Goal: Communication & Community: Participate in discussion

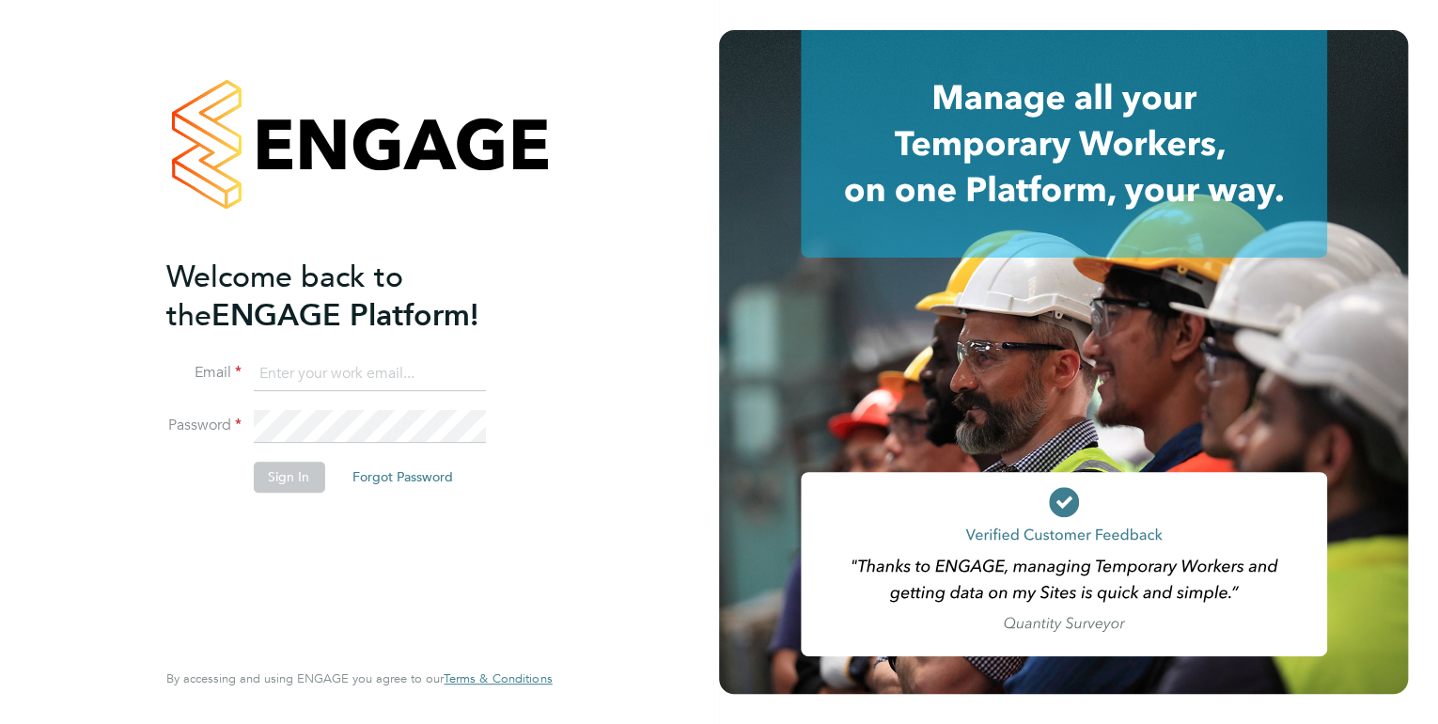
type input "kirsty.hanmore@ncclondon.ac.uk"
click at [282, 478] on button "Sign In" at bounding box center [288, 476] width 71 height 30
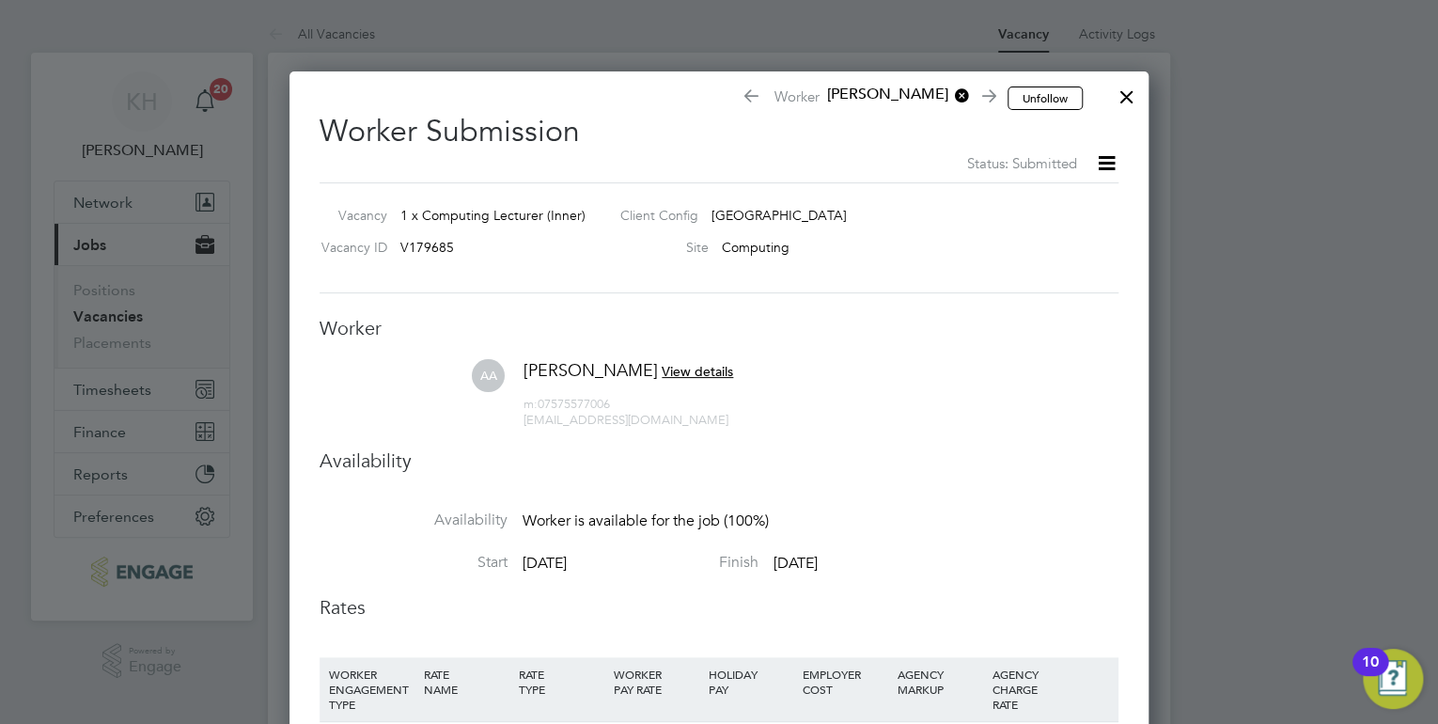
click at [1125, 86] on div at bounding box center [1127, 92] width 34 height 34
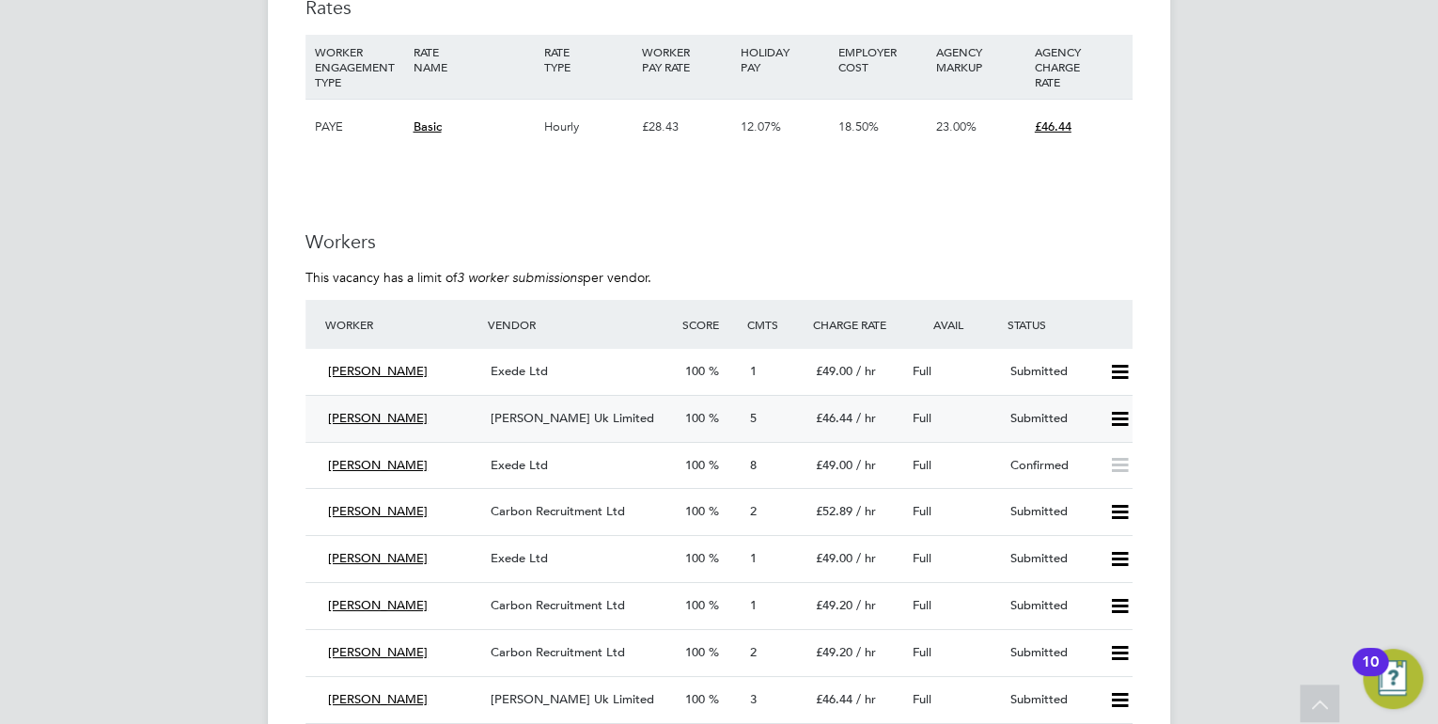
click at [524, 420] on span "Morgan Hunt Uk Limited" at bounding box center [573, 418] width 164 height 16
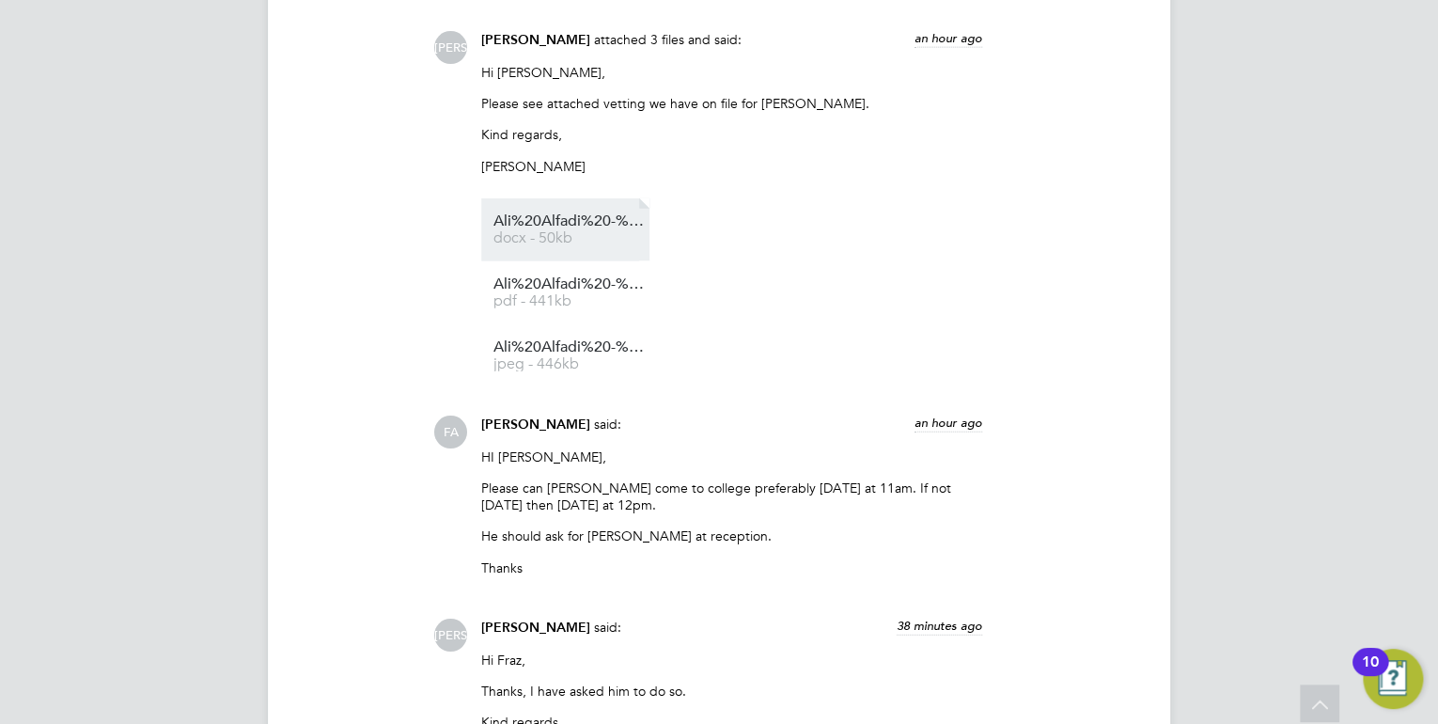
click at [571, 234] on span "docx - 50kb" at bounding box center [568, 238] width 150 height 14
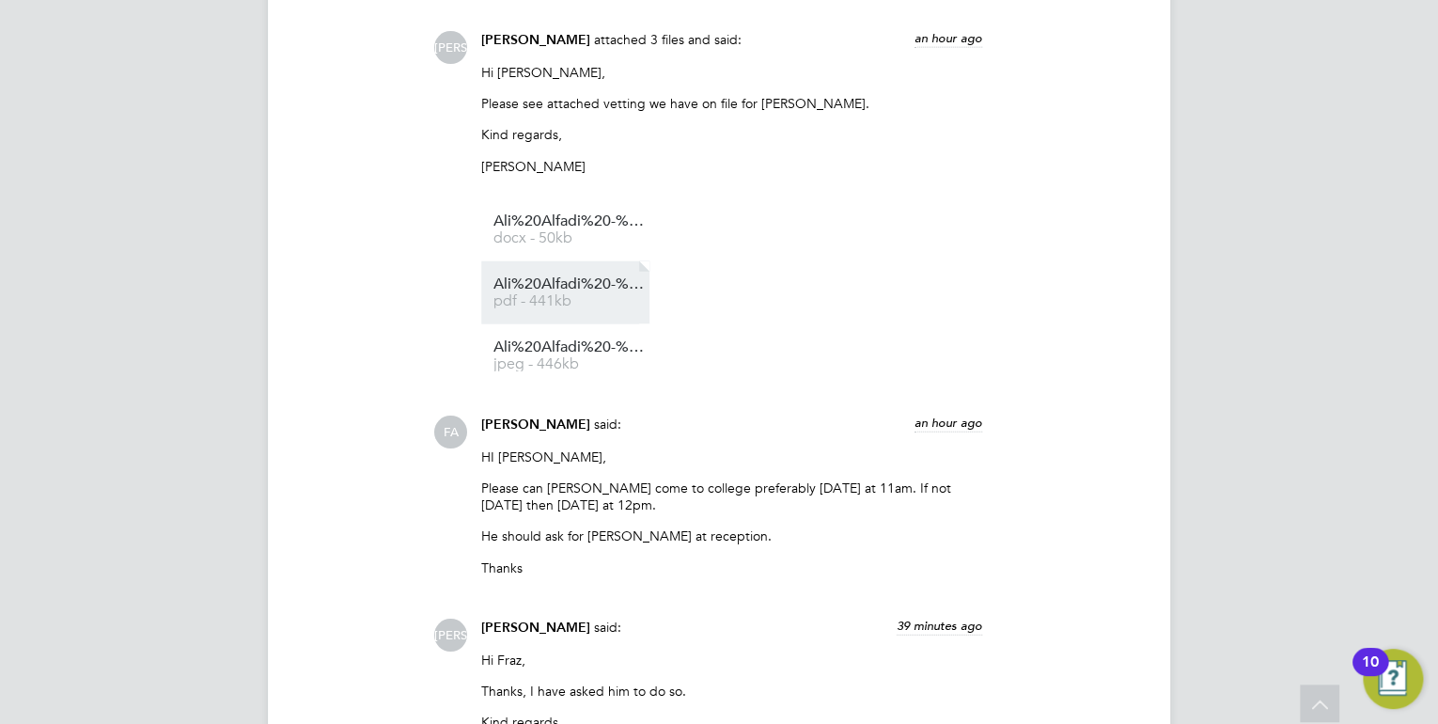
click at [550, 293] on link "Ali%20Alfadi%20-%20RTW pdf - 441kb" at bounding box center [568, 292] width 150 height 31
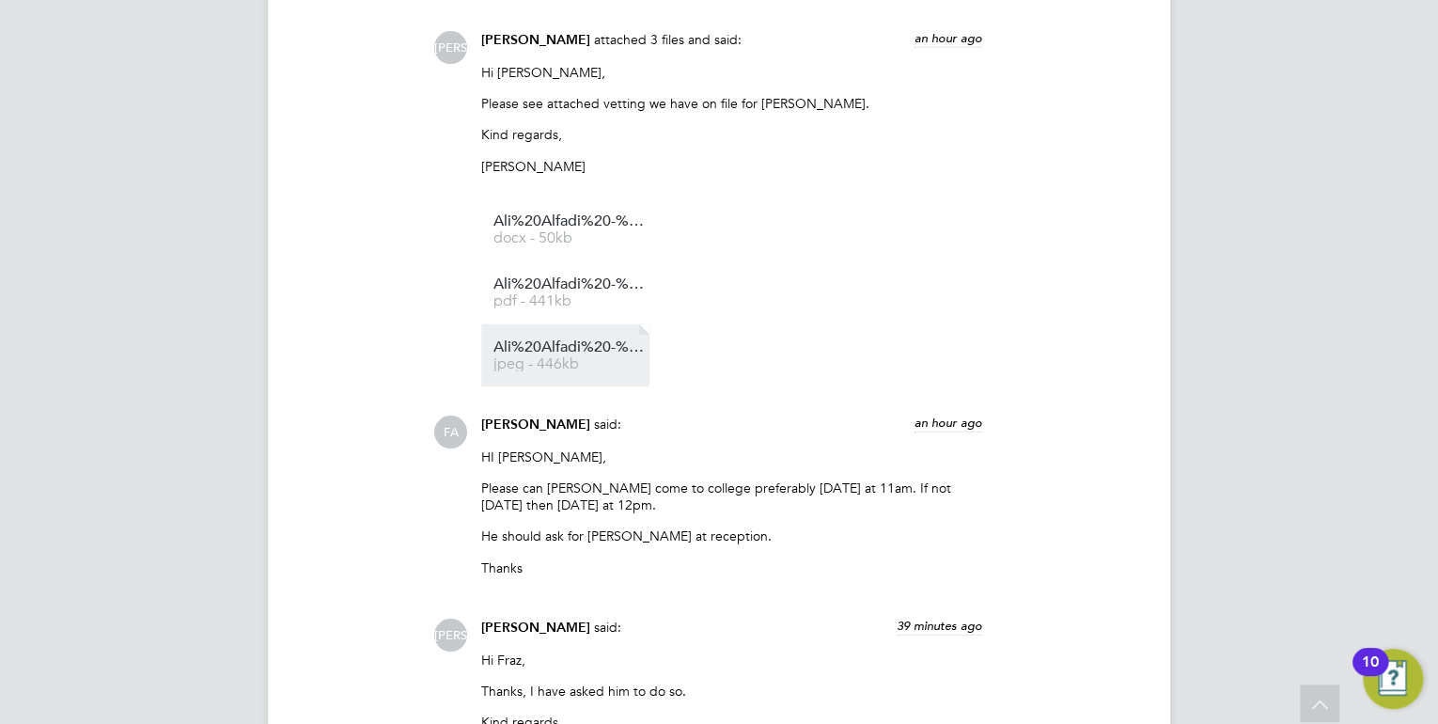
click at [523, 348] on span "Ali%20Alfadi%20-%20DBS" at bounding box center [568, 347] width 150 height 14
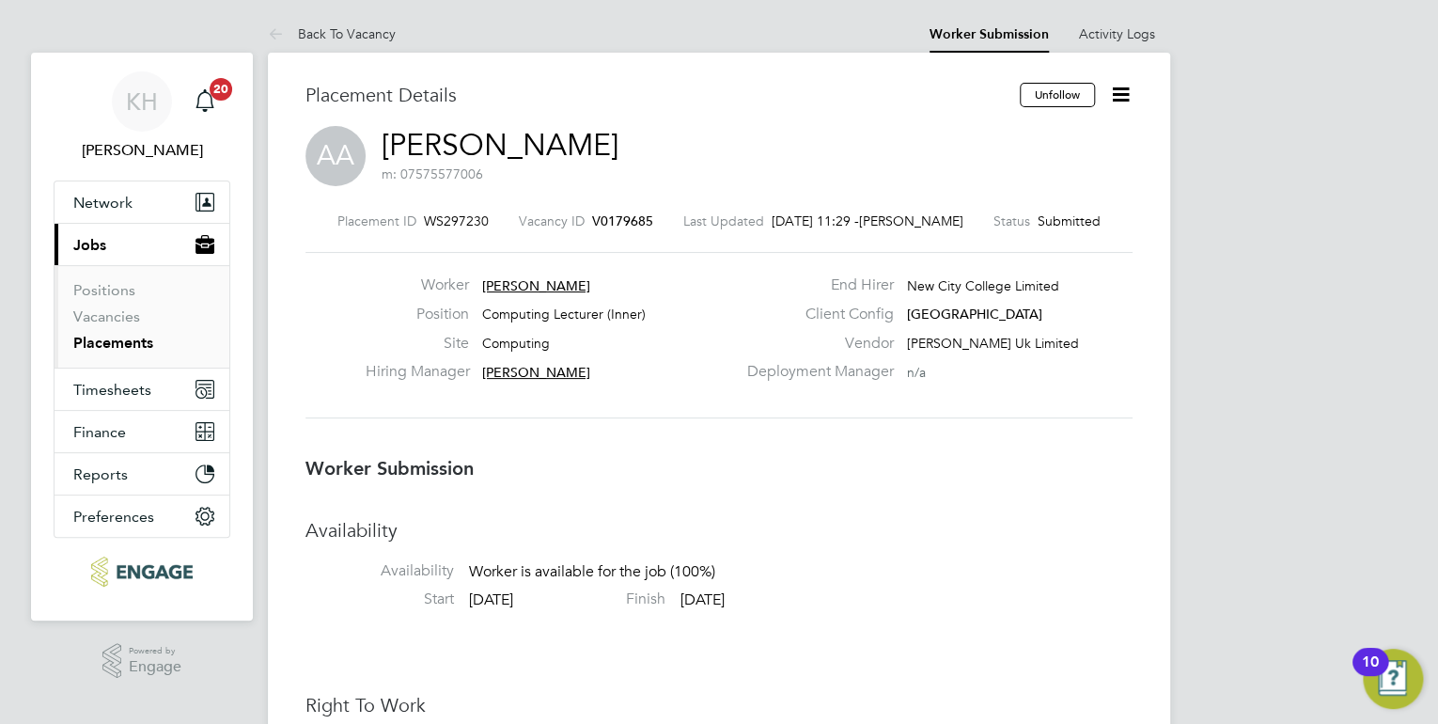
click at [1115, 90] on icon at bounding box center [1120, 94] width 23 height 23
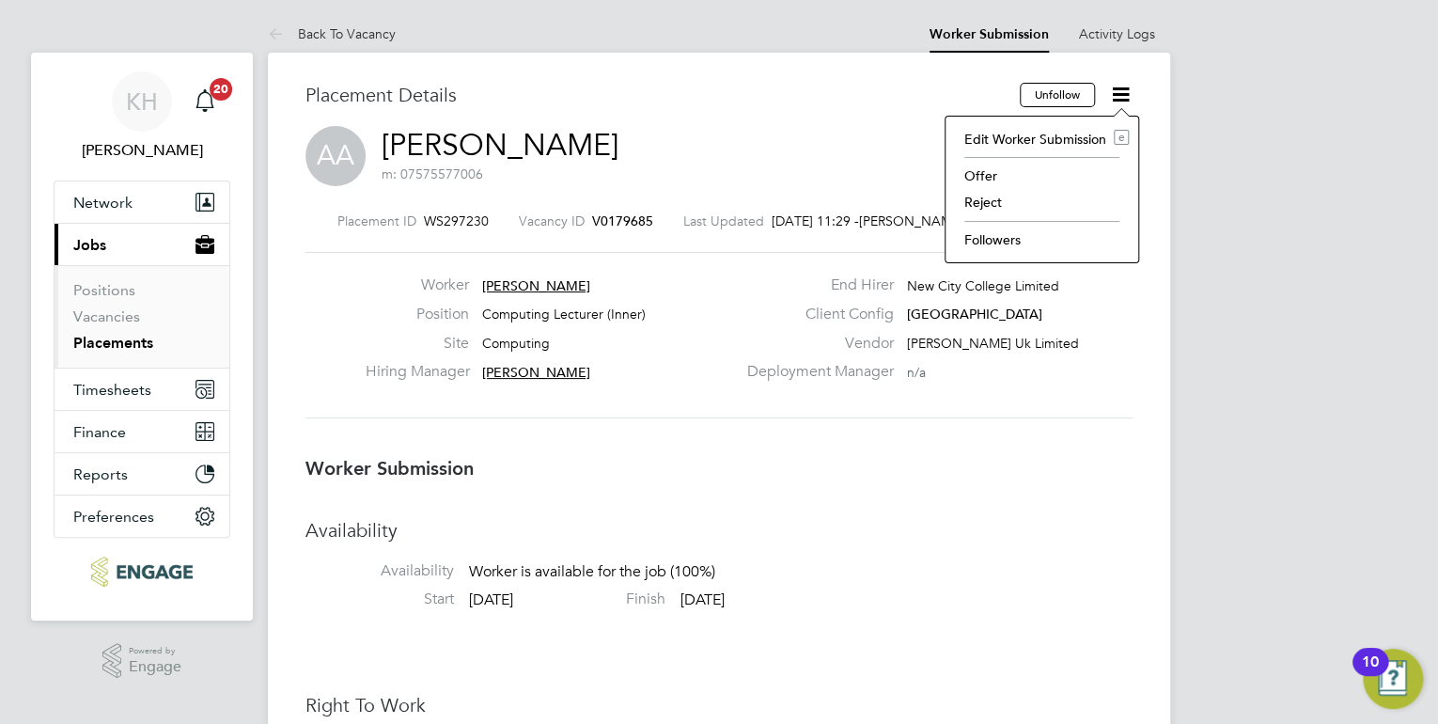
scroll to position [0, 7]
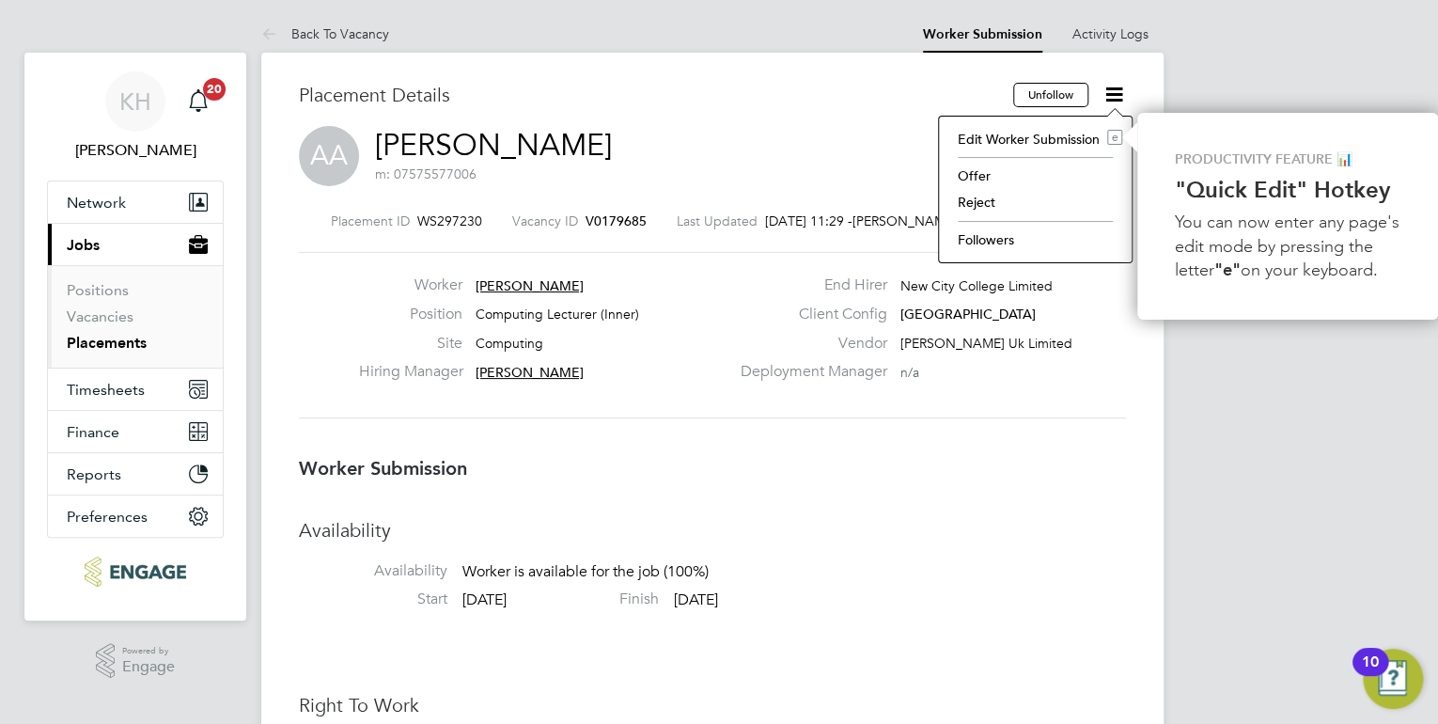
click at [1015, 235] on li "Followers" at bounding box center [1035, 240] width 174 height 26
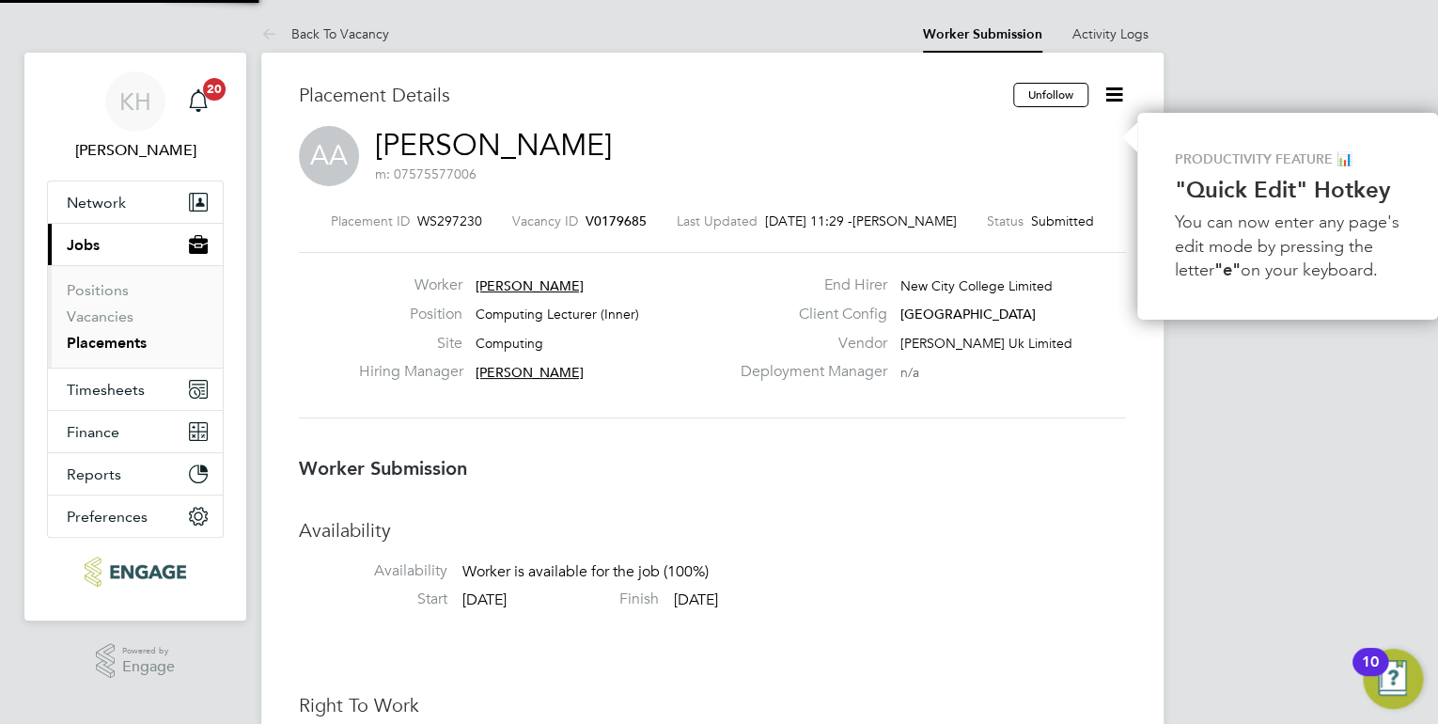
scroll to position [0, 0]
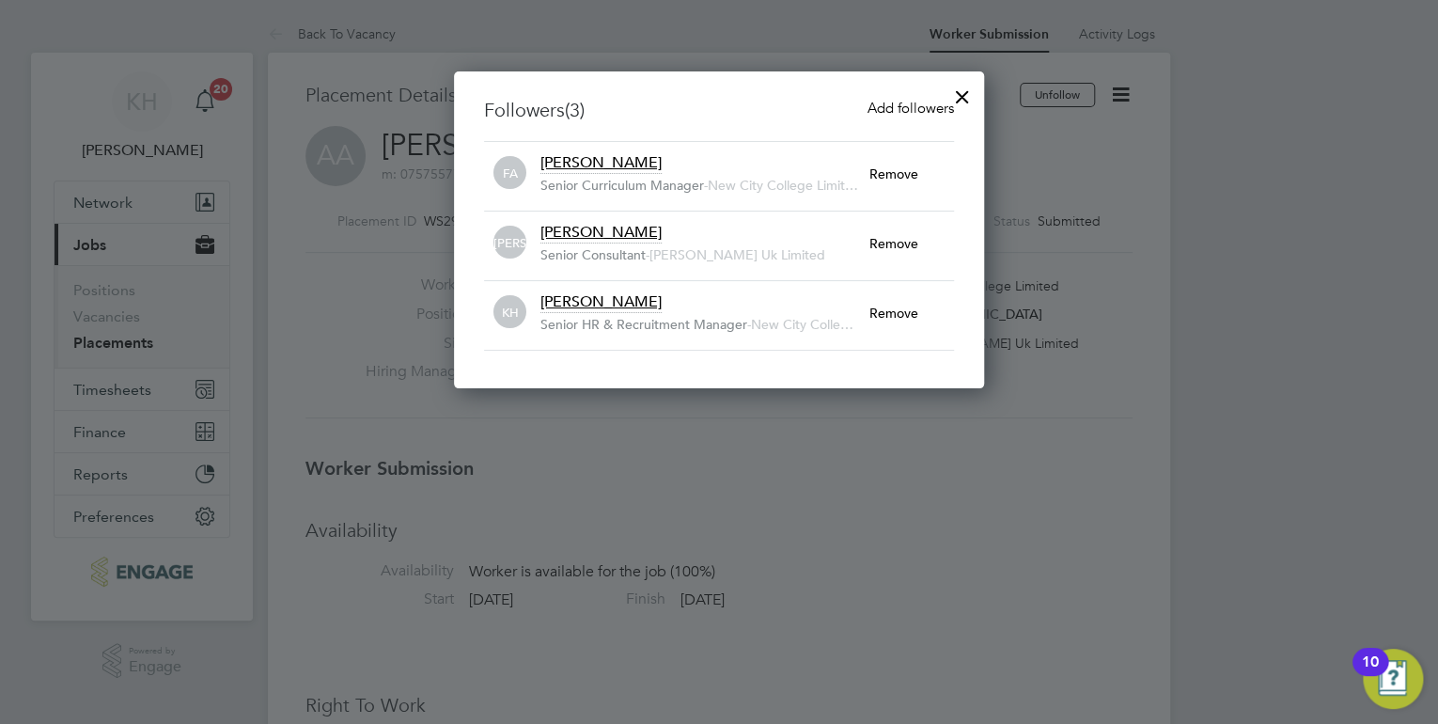
click at [895, 105] on span "Add followers" at bounding box center [911, 108] width 86 height 18
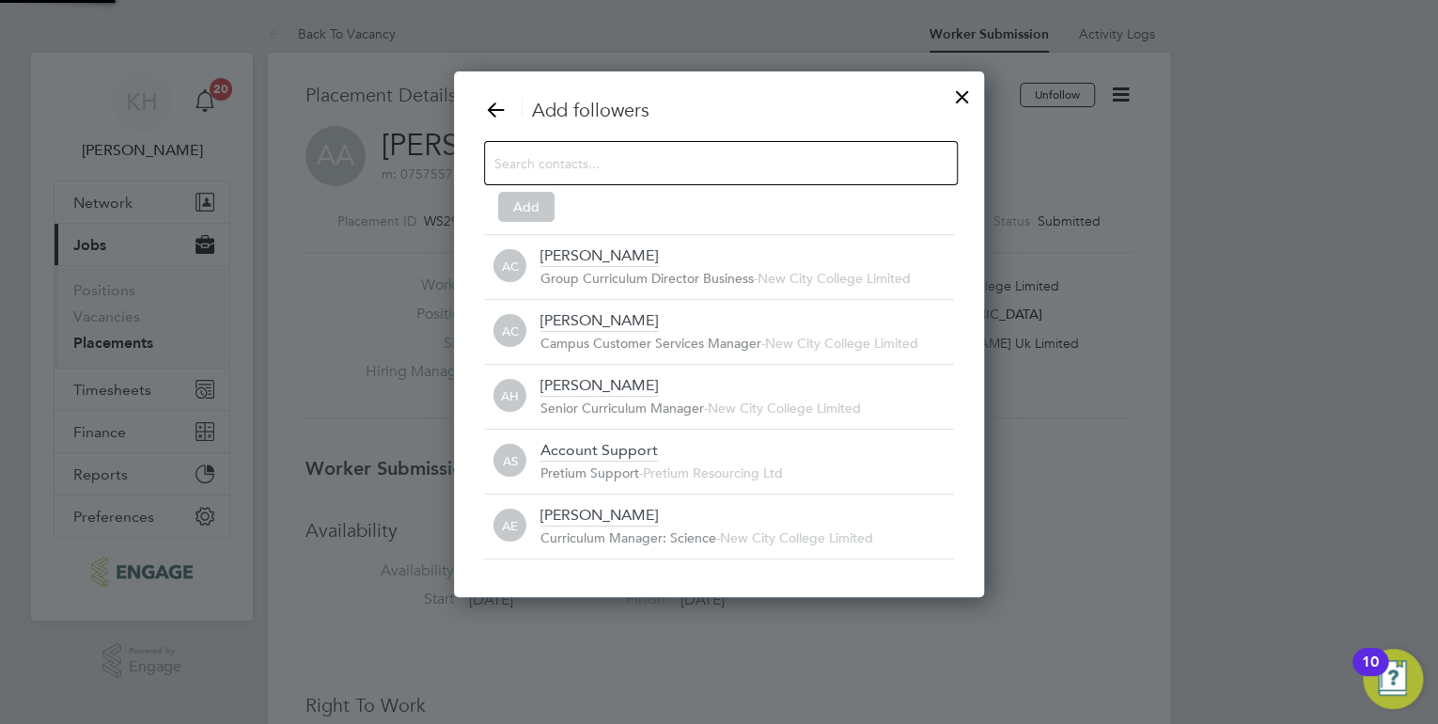
scroll to position [20, 414]
click at [555, 147] on div at bounding box center [721, 163] width 474 height 44
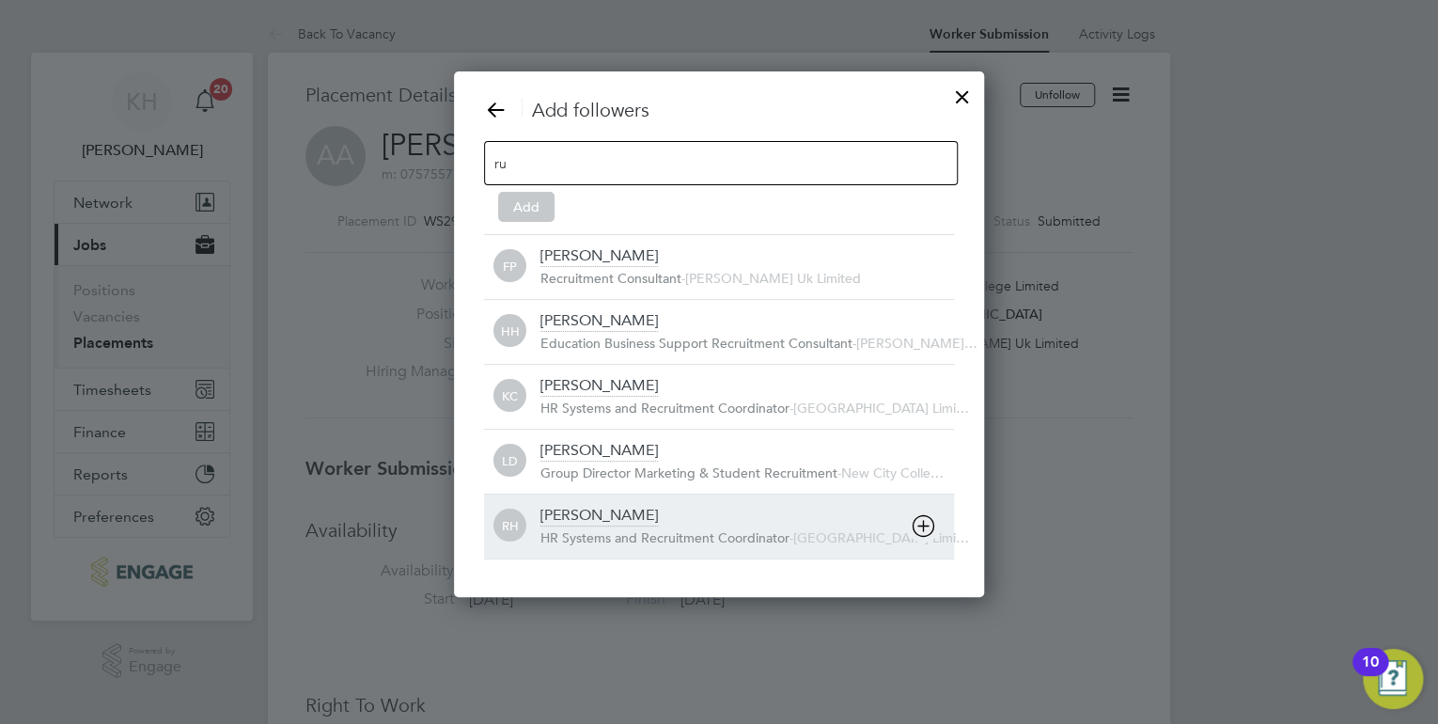
type input "ru"
click at [589, 517] on div "Rufena Haque" at bounding box center [598, 516] width 117 height 21
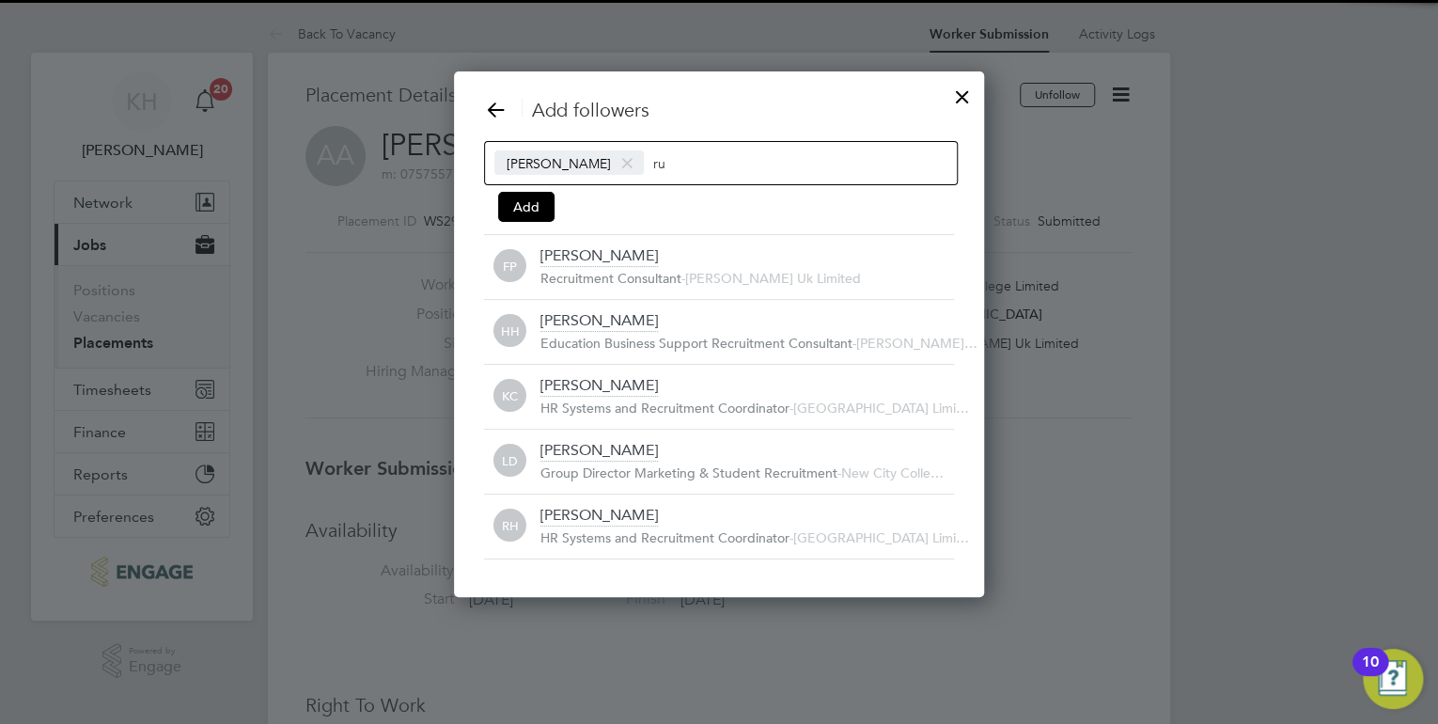
click at [676, 166] on input "ru" at bounding box center [711, 162] width 117 height 24
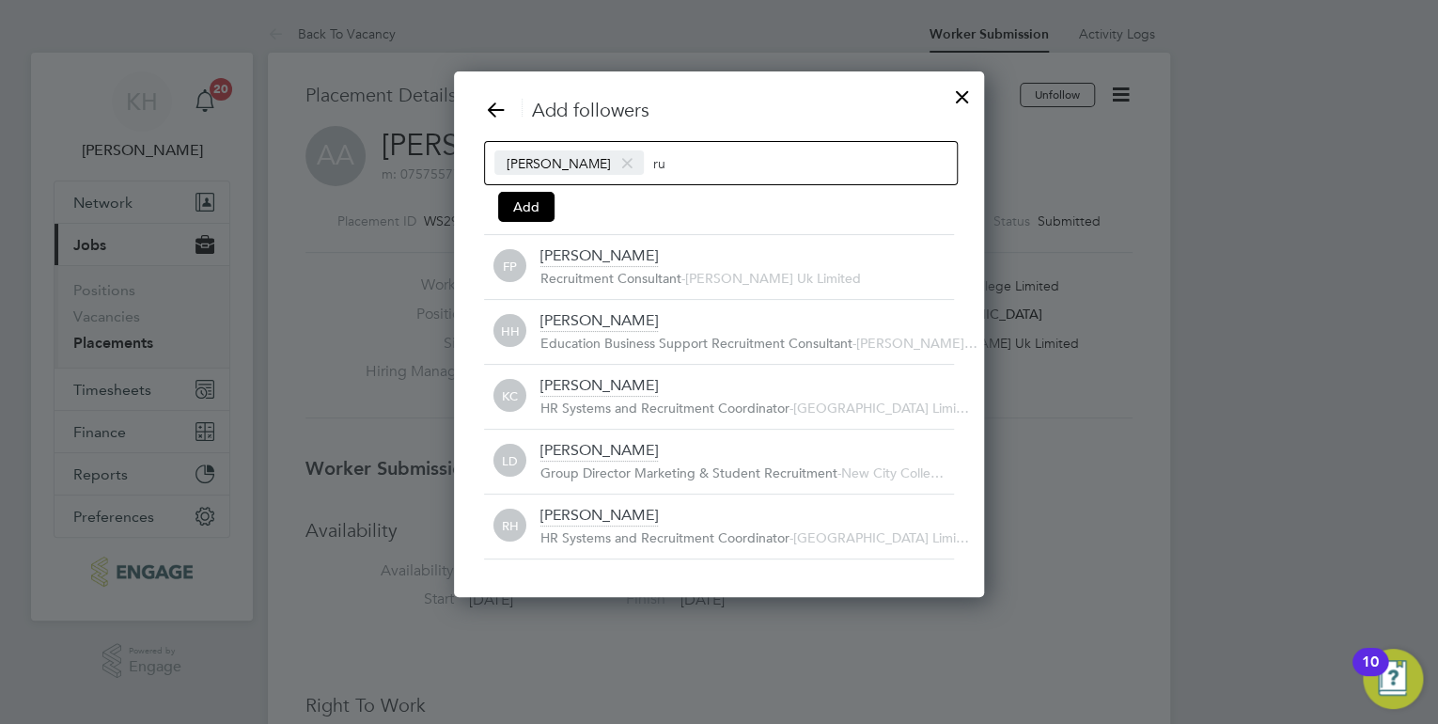
type input "r"
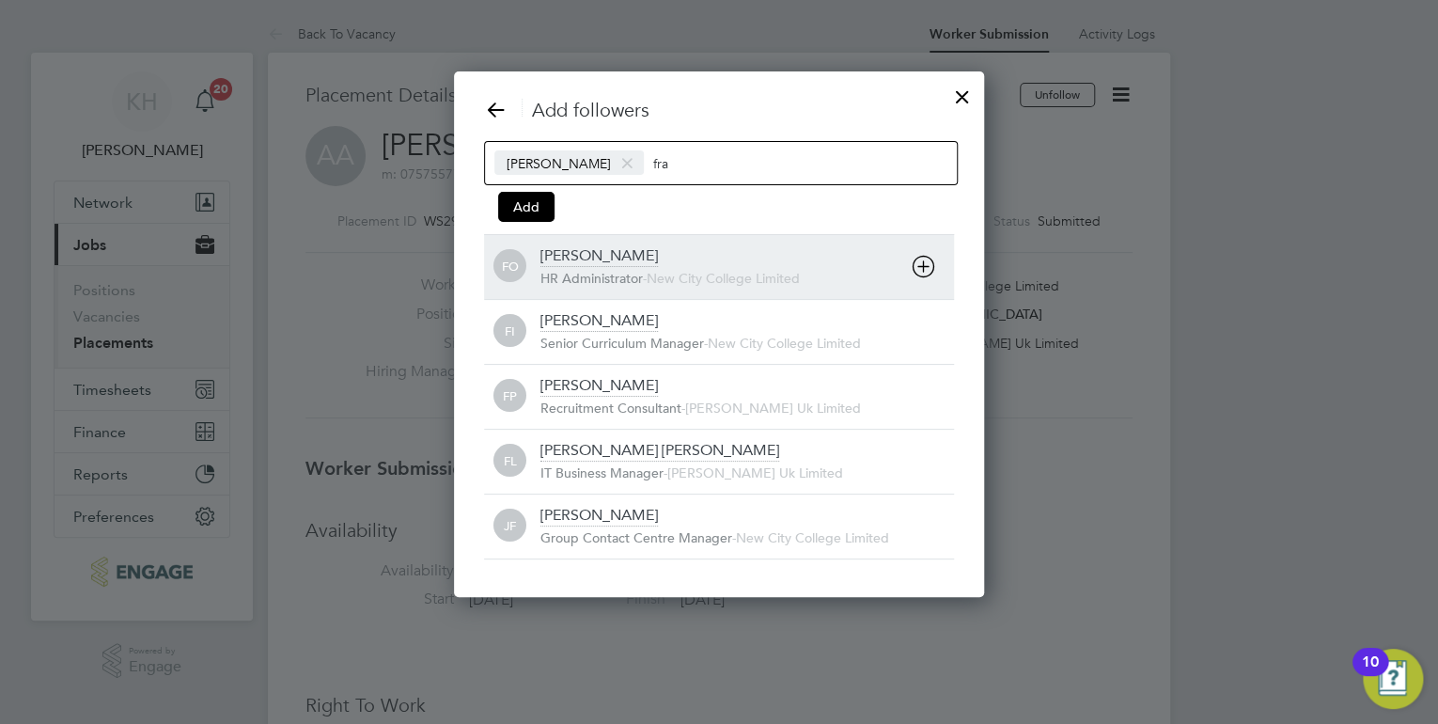
type input "fra"
click at [643, 252] on div "Francesca O'Riordan" at bounding box center [598, 256] width 117 height 21
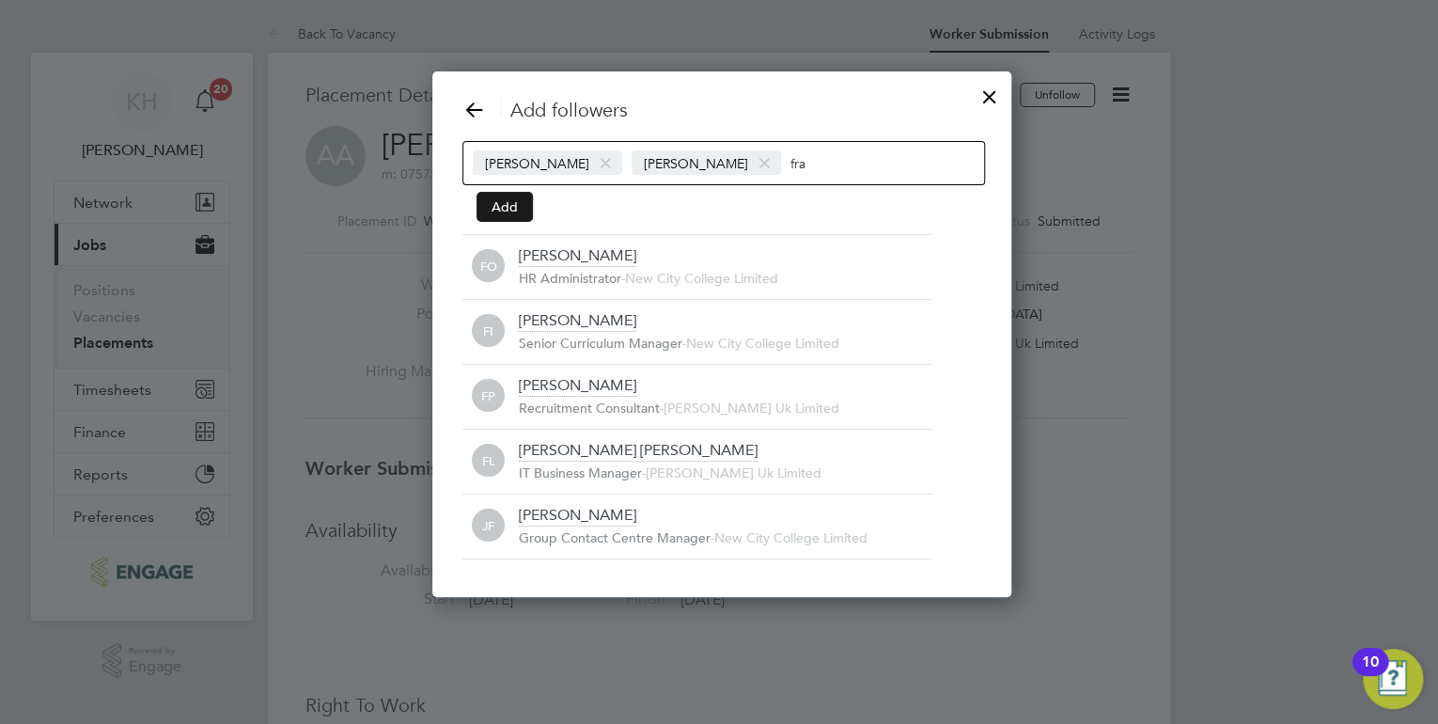
click at [496, 208] on button "Add" at bounding box center [505, 207] width 56 height 30
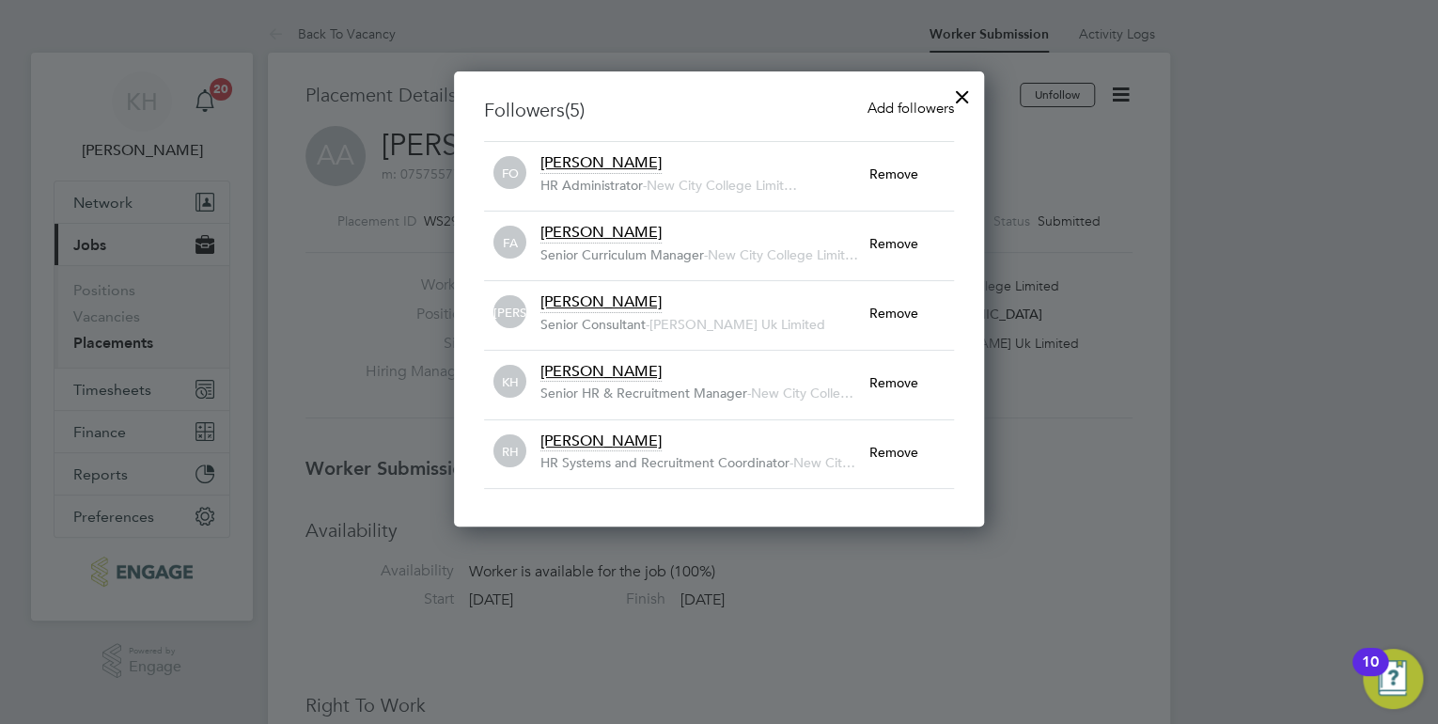
drag, startPoint x: 1283, startPoint y: 259, endPoint x: 855, endPoint y: 52, distance: 475.4
click at [1282, 259] on div at bounding box center [719, 362] width 1438 height 724
click at [1109, 461] on div at bounding box center [719, 362] width 1438 height 724
click at [960, 102] on div at bounding box center [963, 92] width 34 height 34
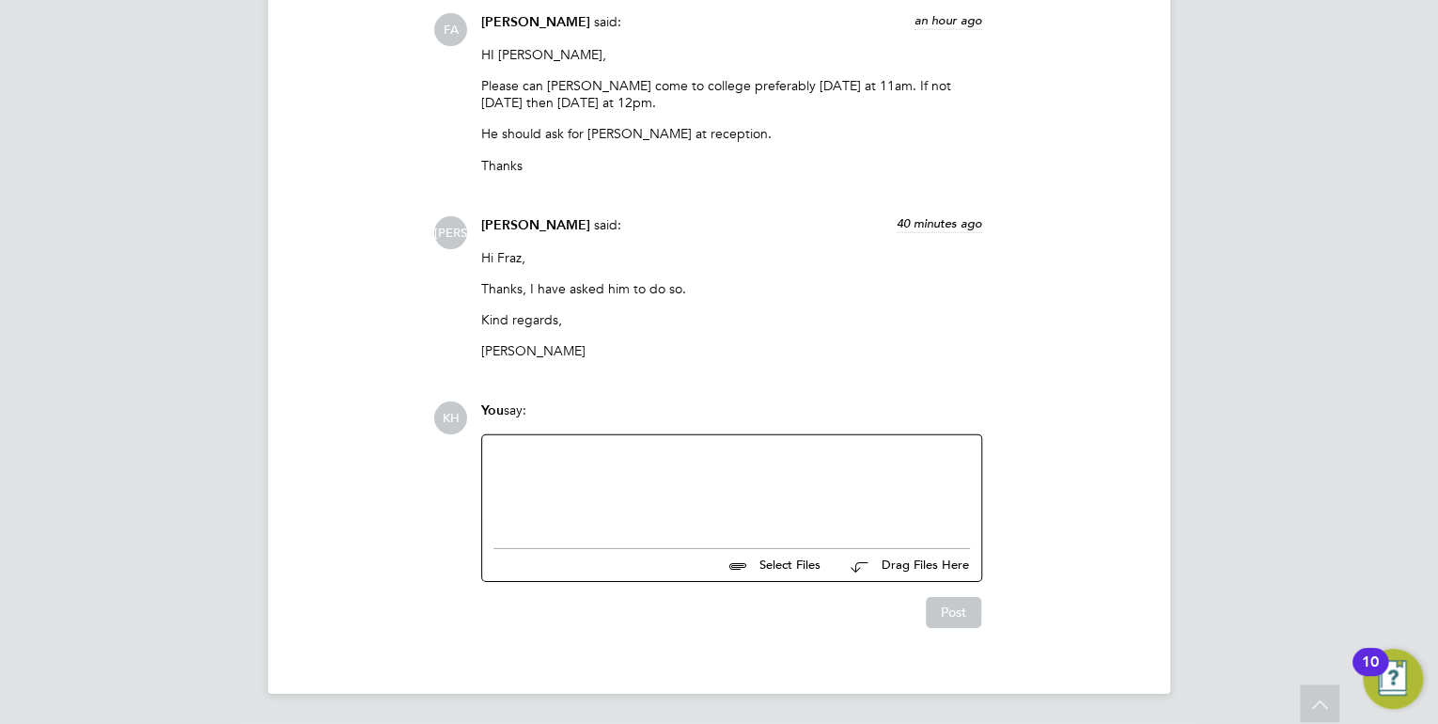
click at [638, 518] on div at bounding box center [731, 486] width 477 height 81
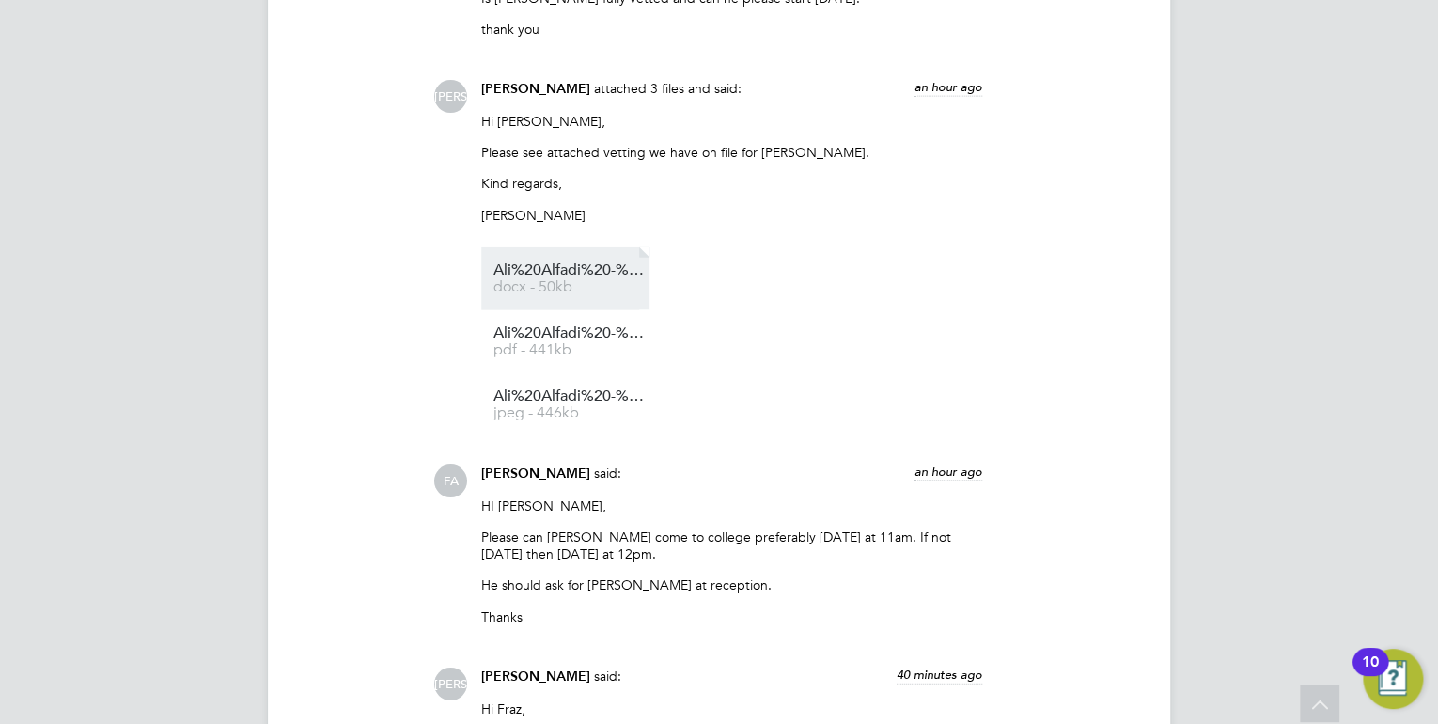
click at [590, 274] on span "Ali%20Alfadi%20-%20NCC%20Vetting" at bounding box center [568, 270] width 150 height 14
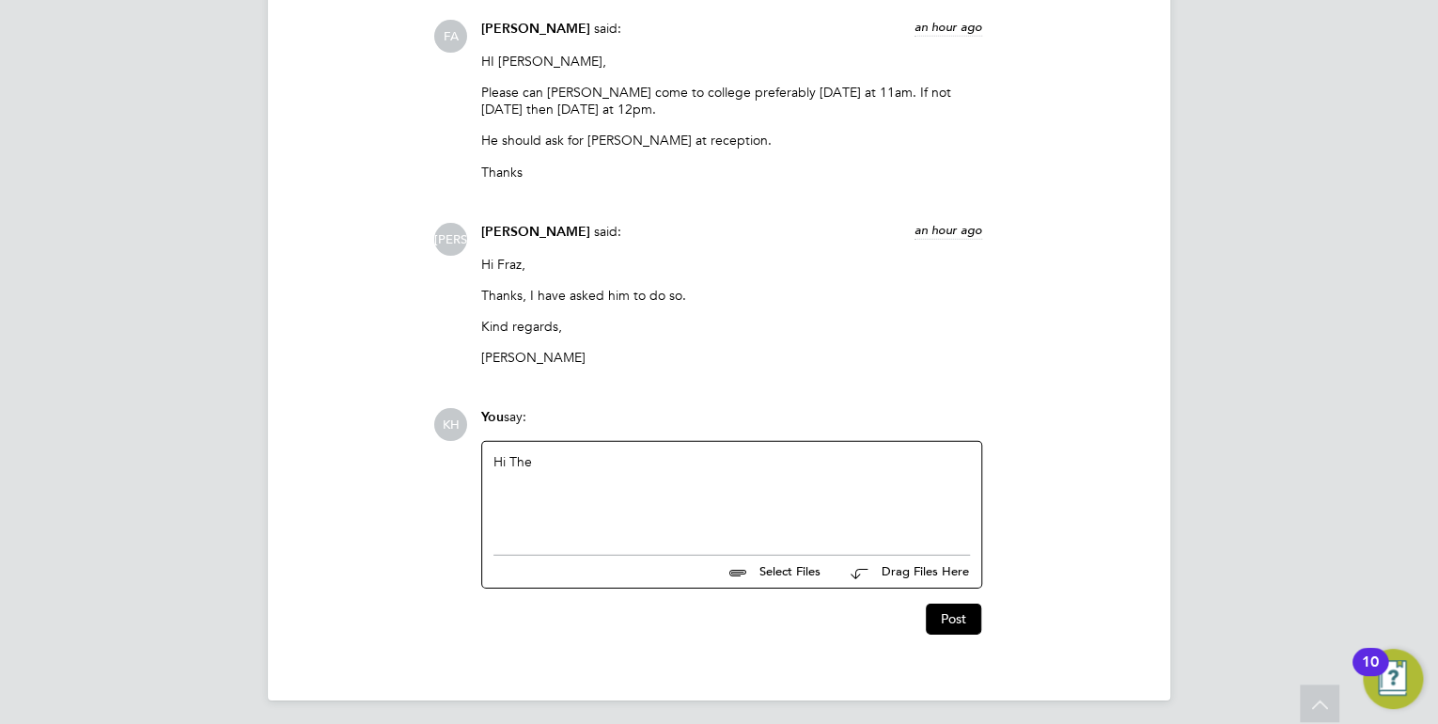
scroll to position [2583, 0]
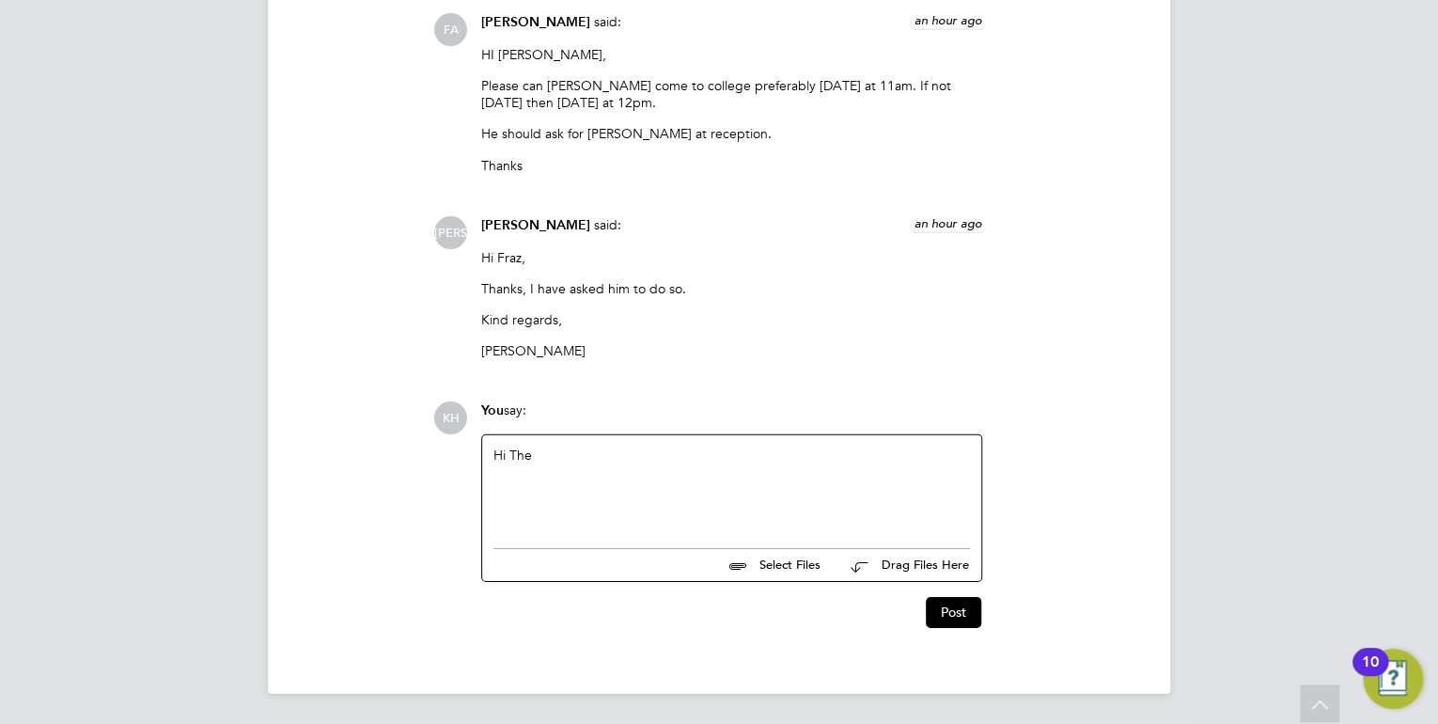
click at [708, 498] on div "Hi The" at bounding box center [731, 486] width 477 height 81
click at [914, 493] on div "Ali worked here as a trainee teacher from 09-12-2024 to 11-07-2025." at bounding box center [731, 489] width 477 height 17
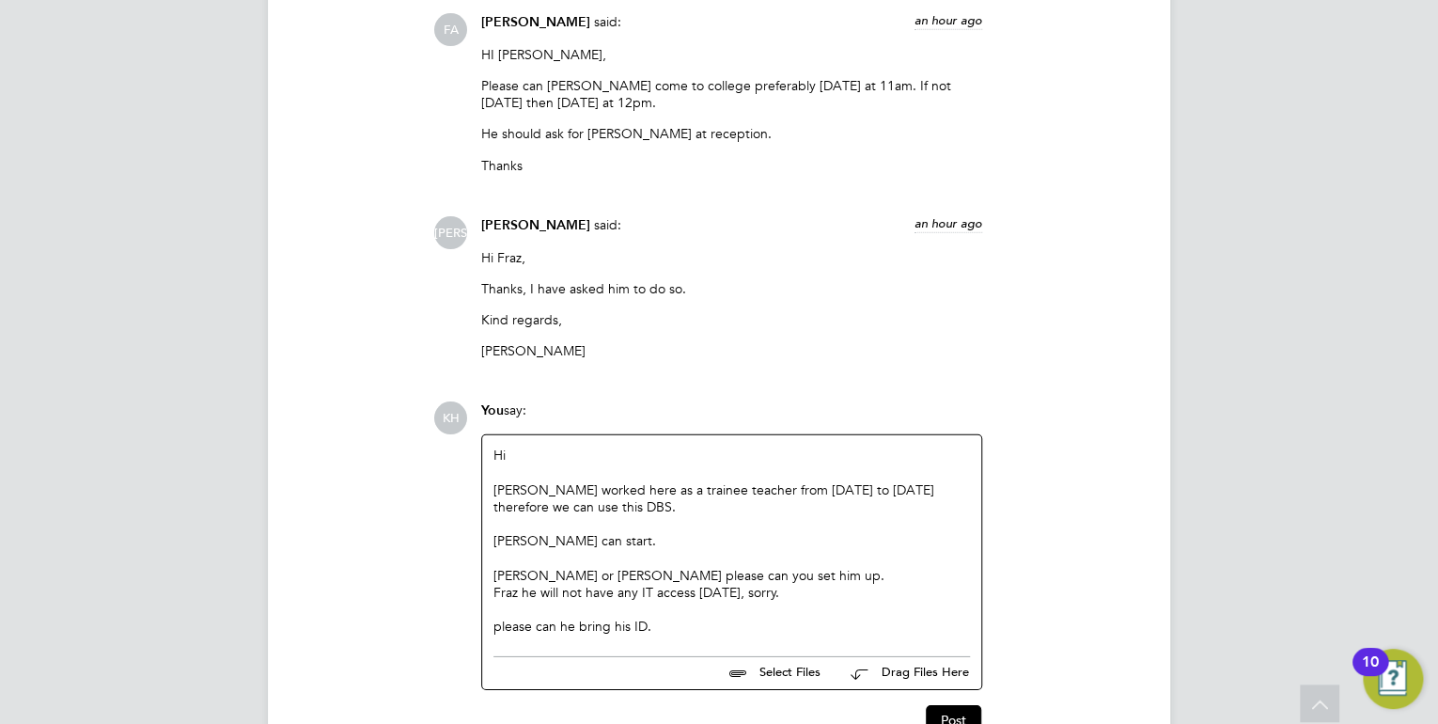
click at [728, 594] on div "Fraz he will not have any IT access today, sorry." at bounding box center [731, 592] width 477 height 17
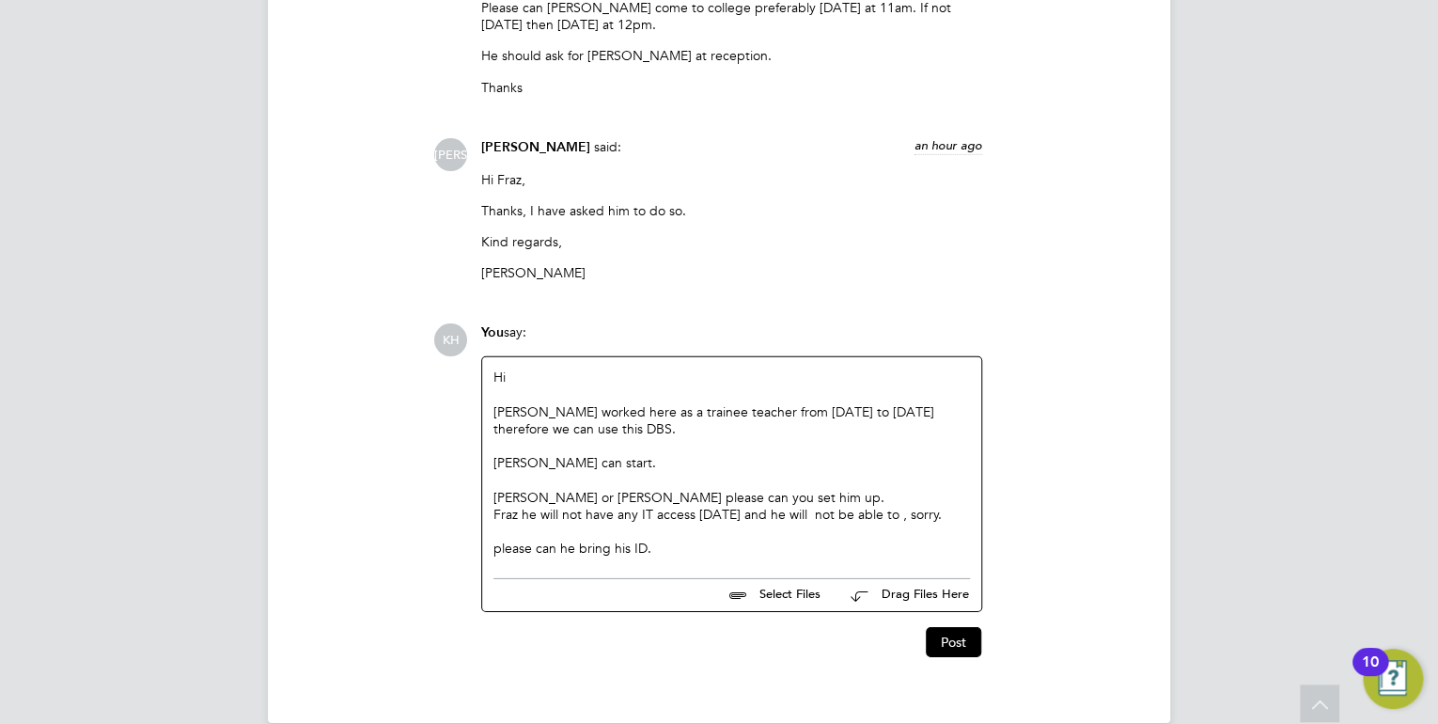
scroll to position [2690, 0]
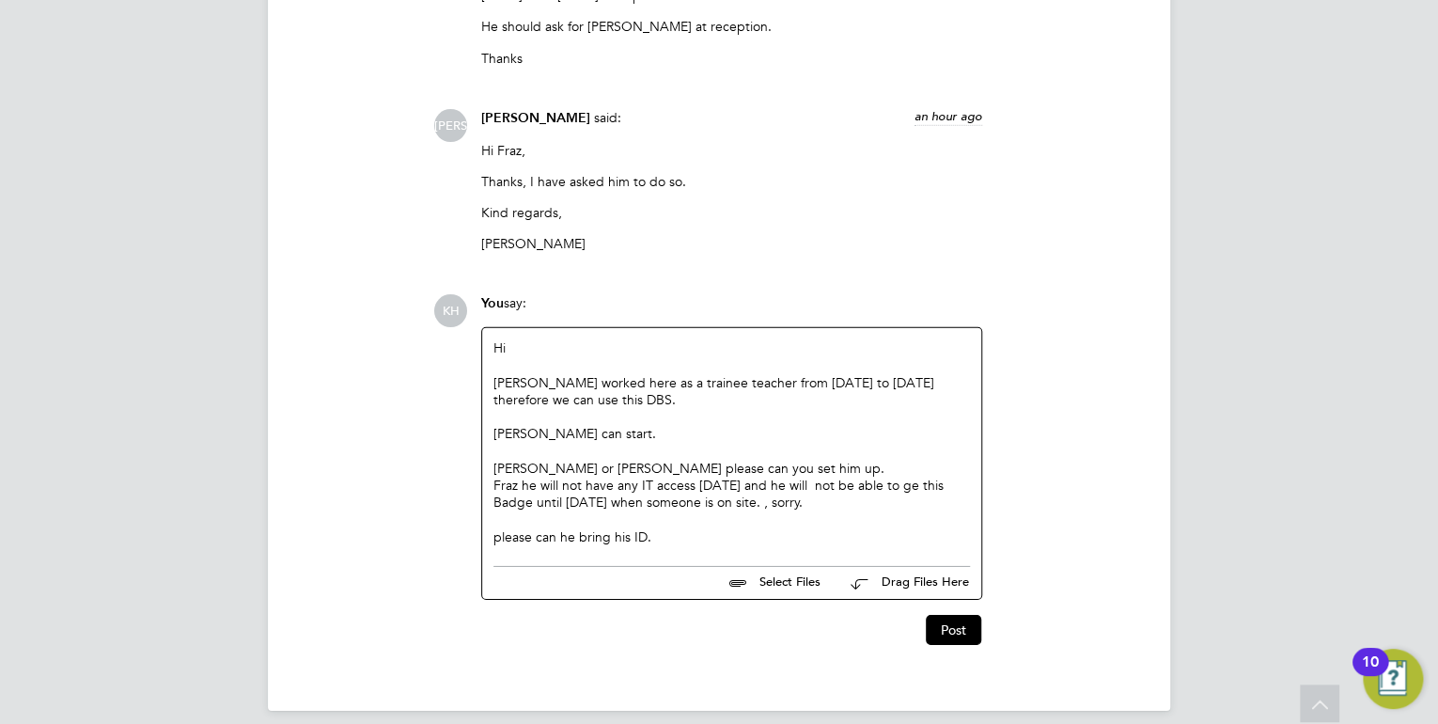
click at [914, 484] on div "Fraz he will not have any IT access today and he will not be able to ge this Ba…" at bounding box center [731, 494] width 477 height 34
click at [766, 470] on div "Fran or Rufena please can you set him up." at bounding box center [731, 468] width 477 height 17
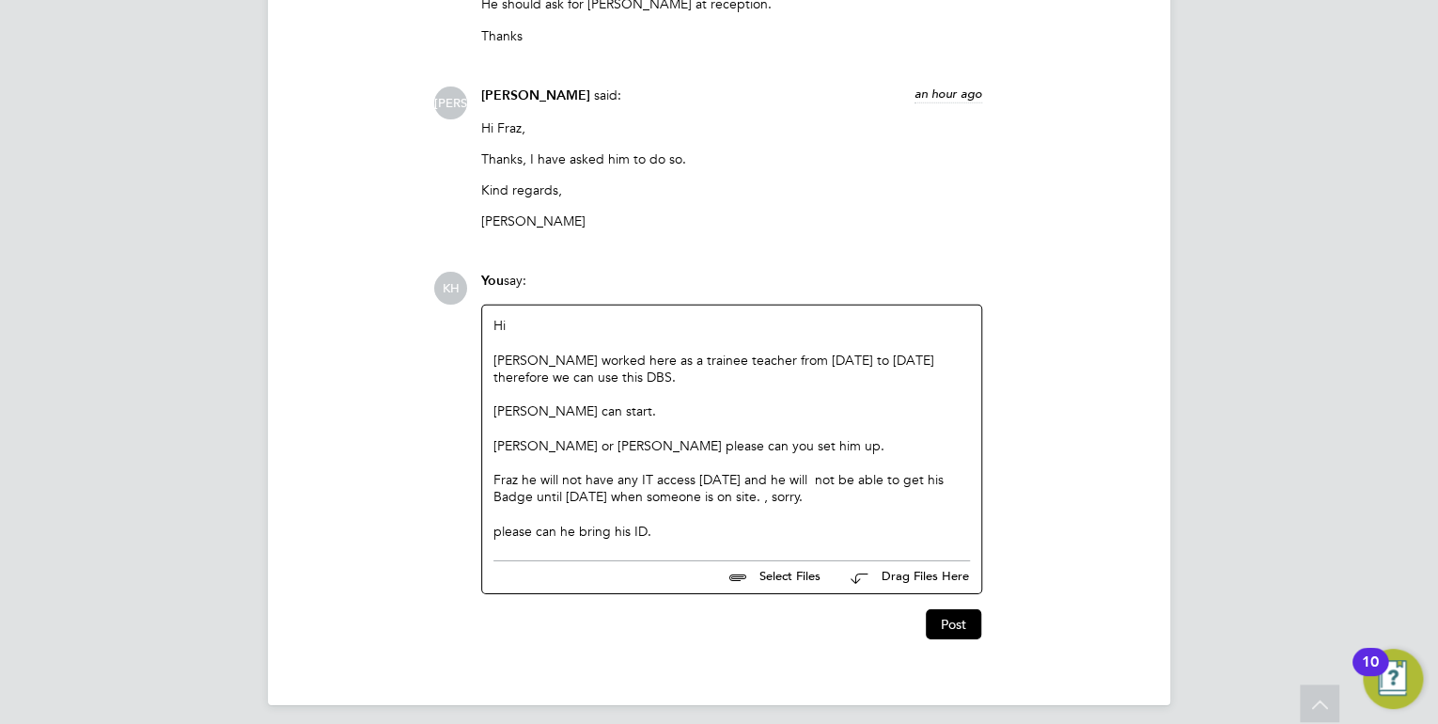
scroll to position [2725, 0]
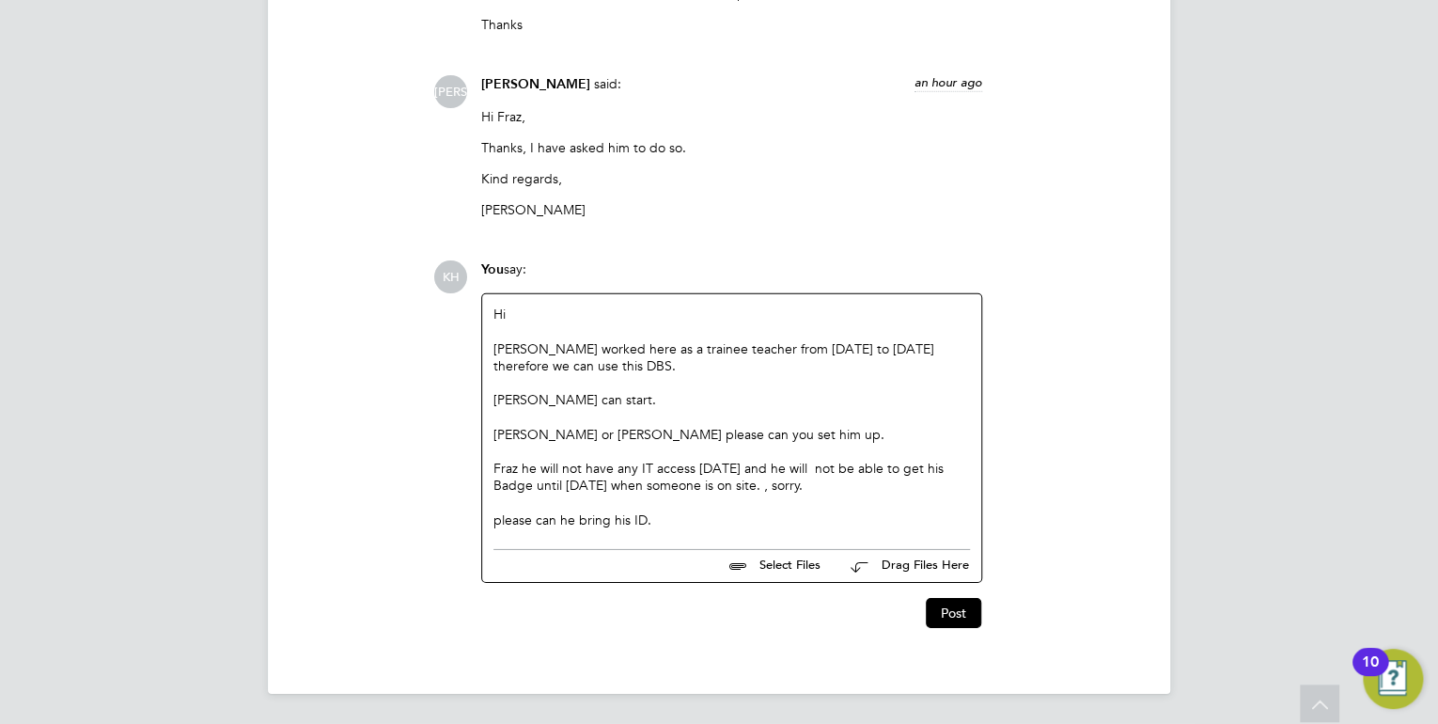
click at [703, 527] on div "please can he bring his ID." at bounding box center [731, 519] width 477 height 17
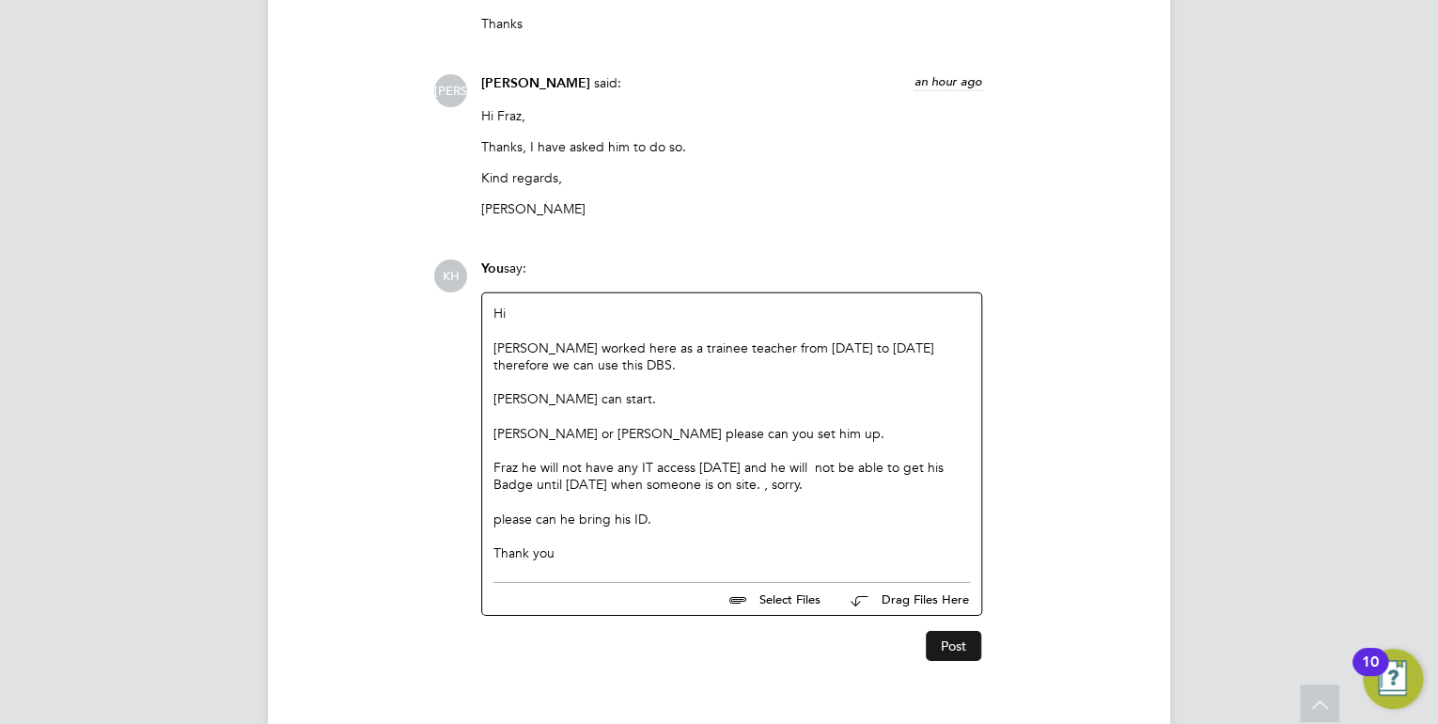
click at [965, 654] on button "Post" at bounding box center [953, 646] width 55 height 30
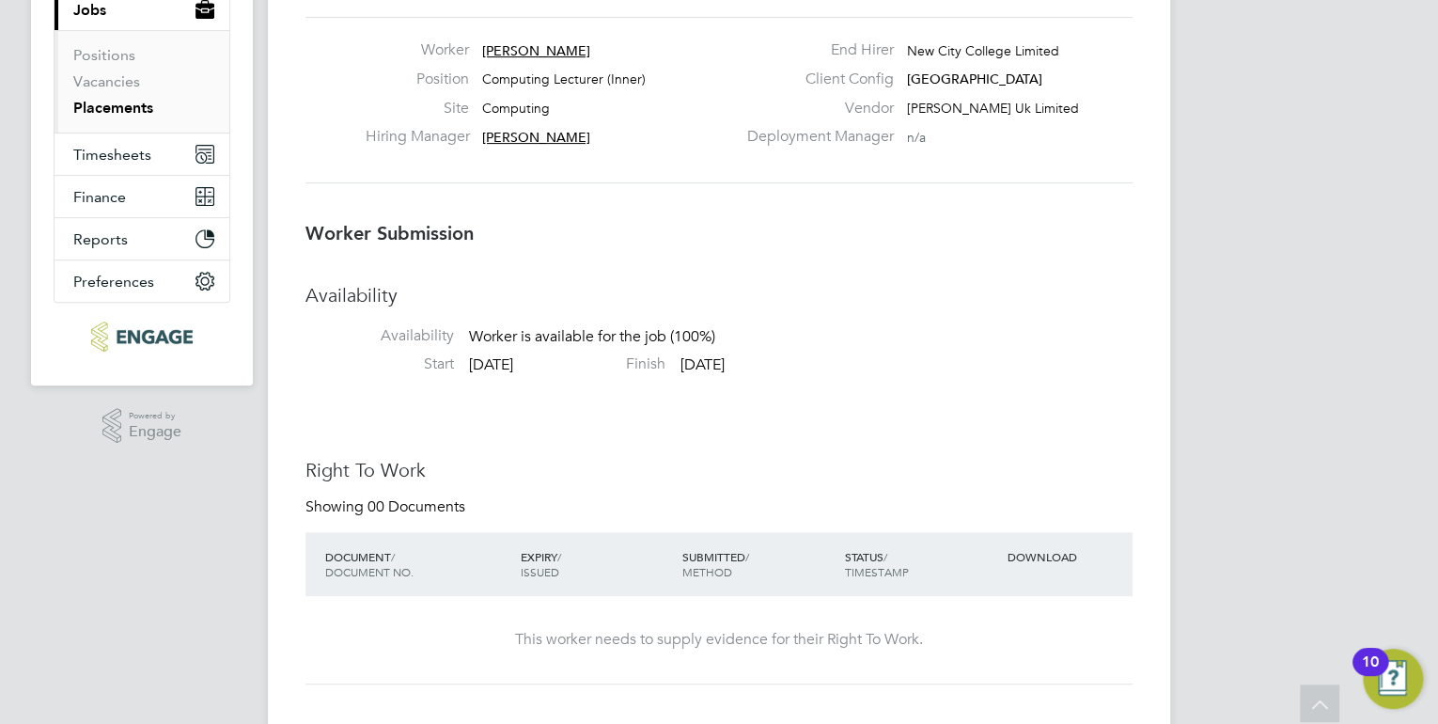
scroll to position [0, 0]
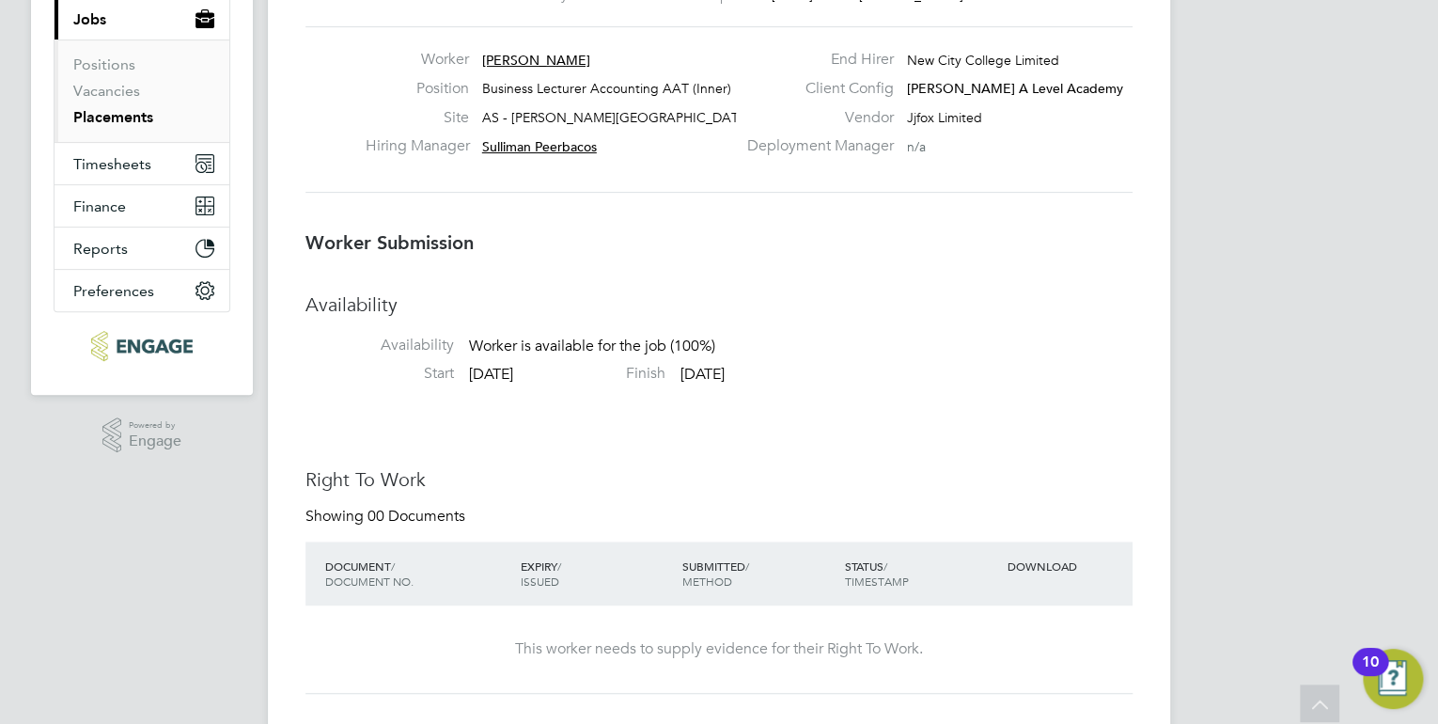
scroll to position [150, 0]
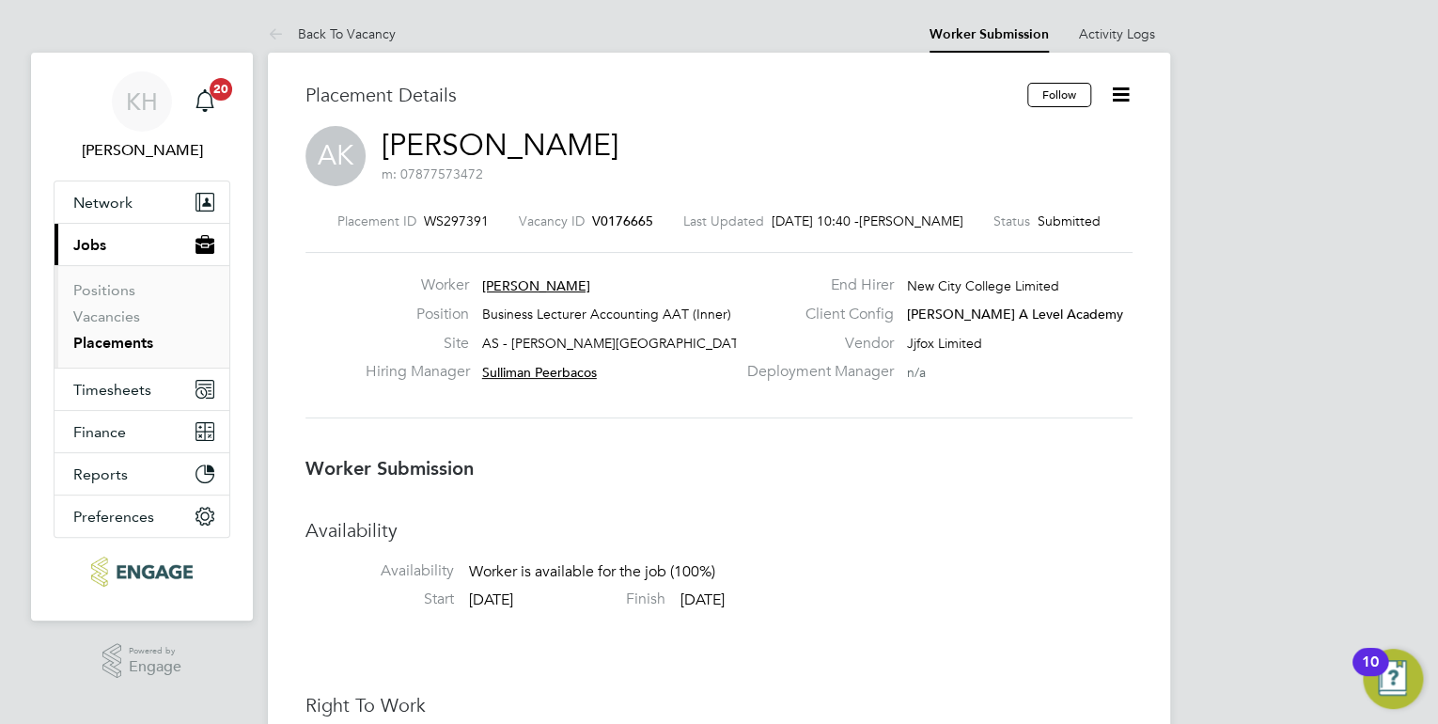
drag, startPoint x: 659, startPoint y: 216, endPoint x: 613, endPoint y: 213, distance: 46.1
click at [613, 213] on div "Placement ID WS297391 Vacancy ID V0176665 Last Updated [DATE] 10:40 - [PERSON_N…" at bounding box center [718, 220] width 827 height 17
click at [370, 26] on link "Back To Vacancy" at bounding box center [332, 33] width 128 height 17
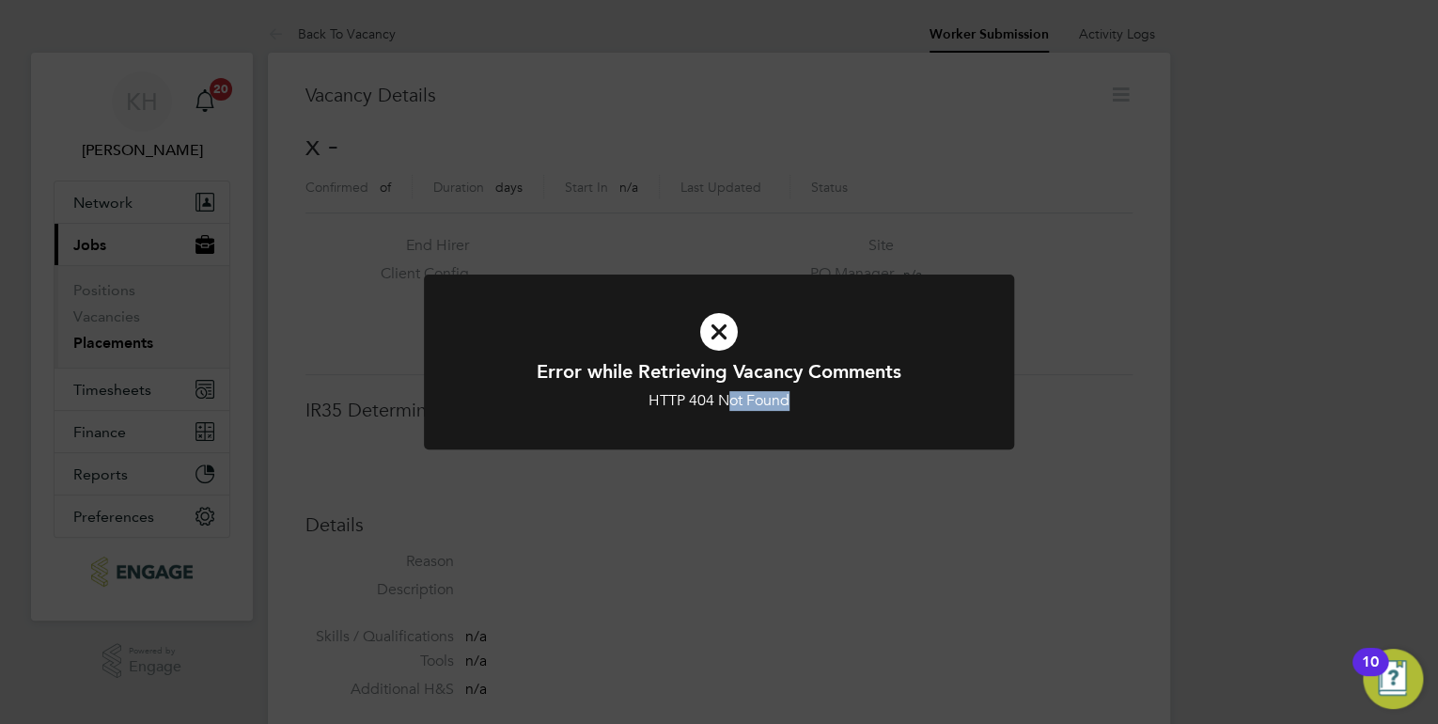
drag, startPoint x: 727, startPoint y: 477, endPoint x: 727, endPoint y: 464, distance: 12.2
click at [727, 464] on div "Error while Retrieving Vacancy Comments HTTP 404 Not Found Cancel Okay" at bounding box center [719, 362] width 1438 height 724
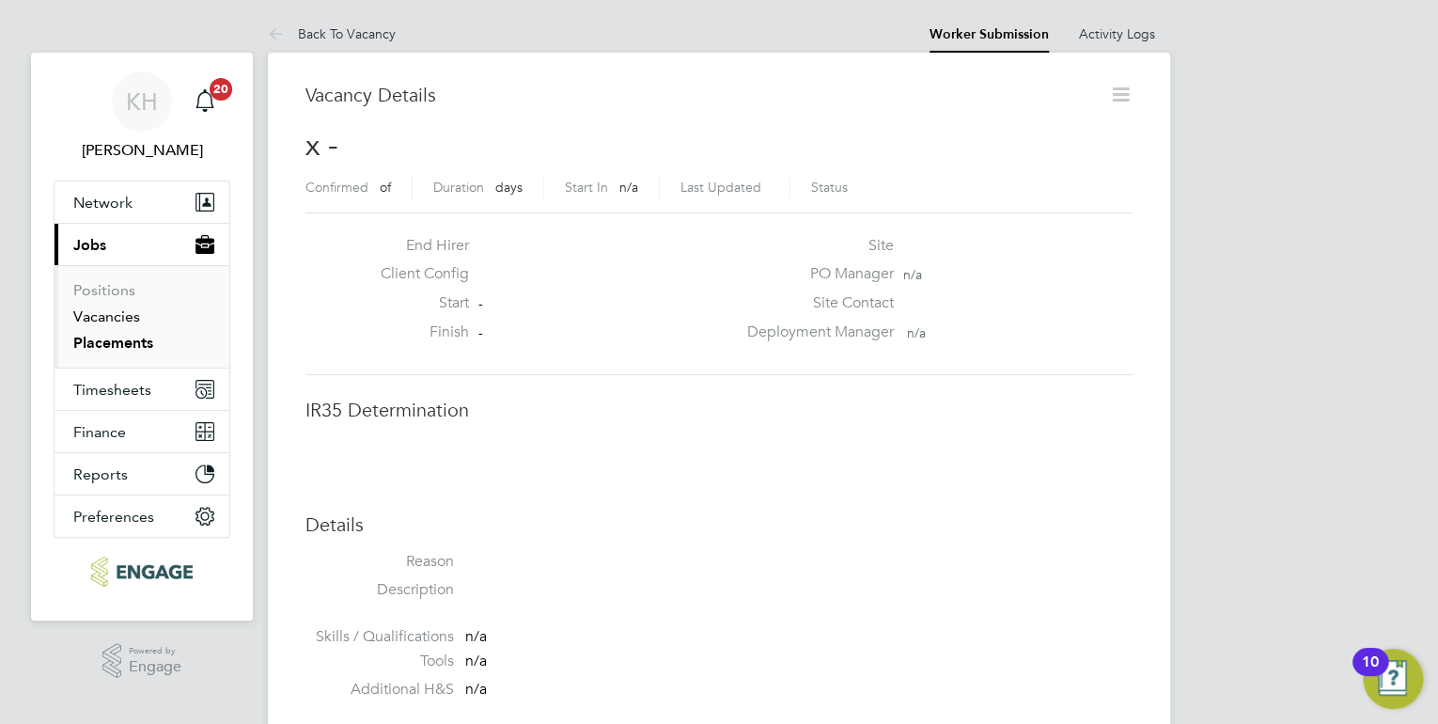
click at [134, 322] on link "Vacancies" at bounding box center [106, 316] width 67 height 18
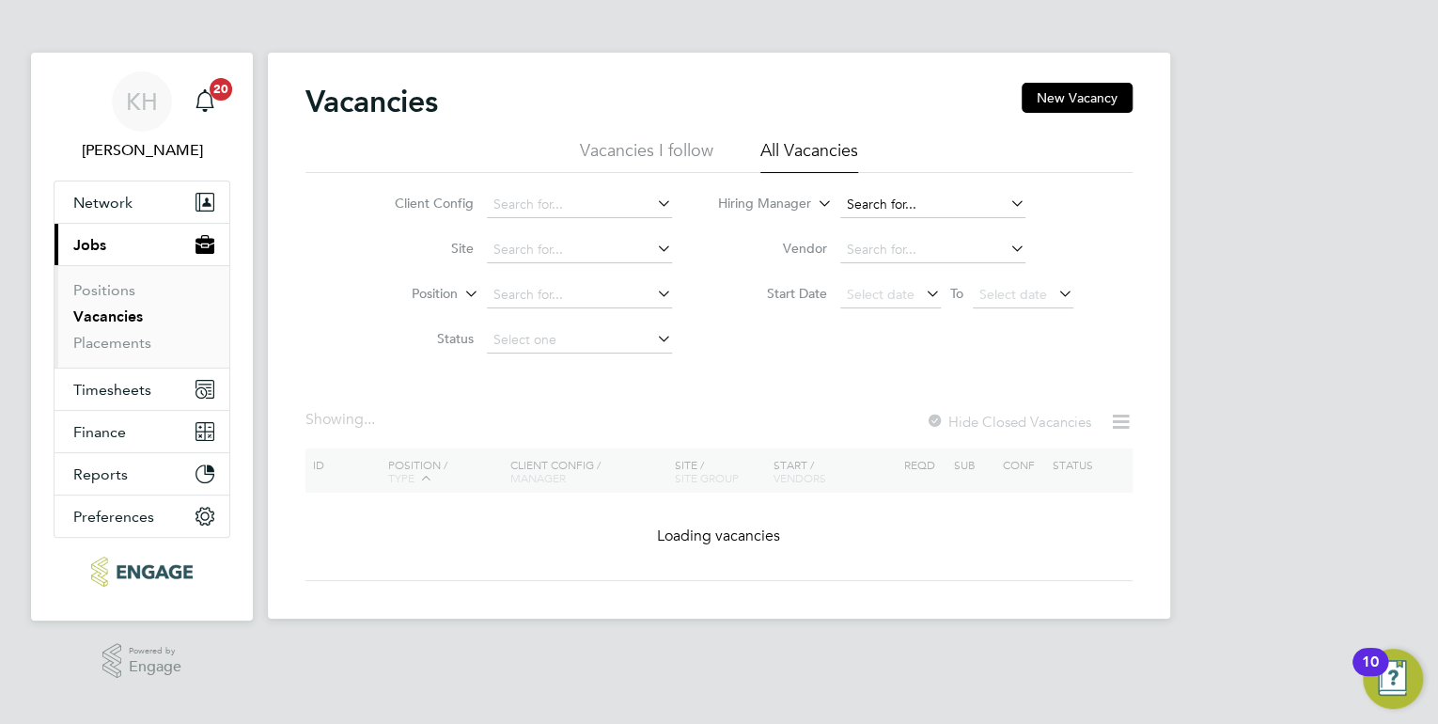
click at [863, 215] on div "Vacancies New Vacancy Vacancies I follow All Vacancies Client Config Site Posit…" at bounding box center [719, 336] width 902 height 566
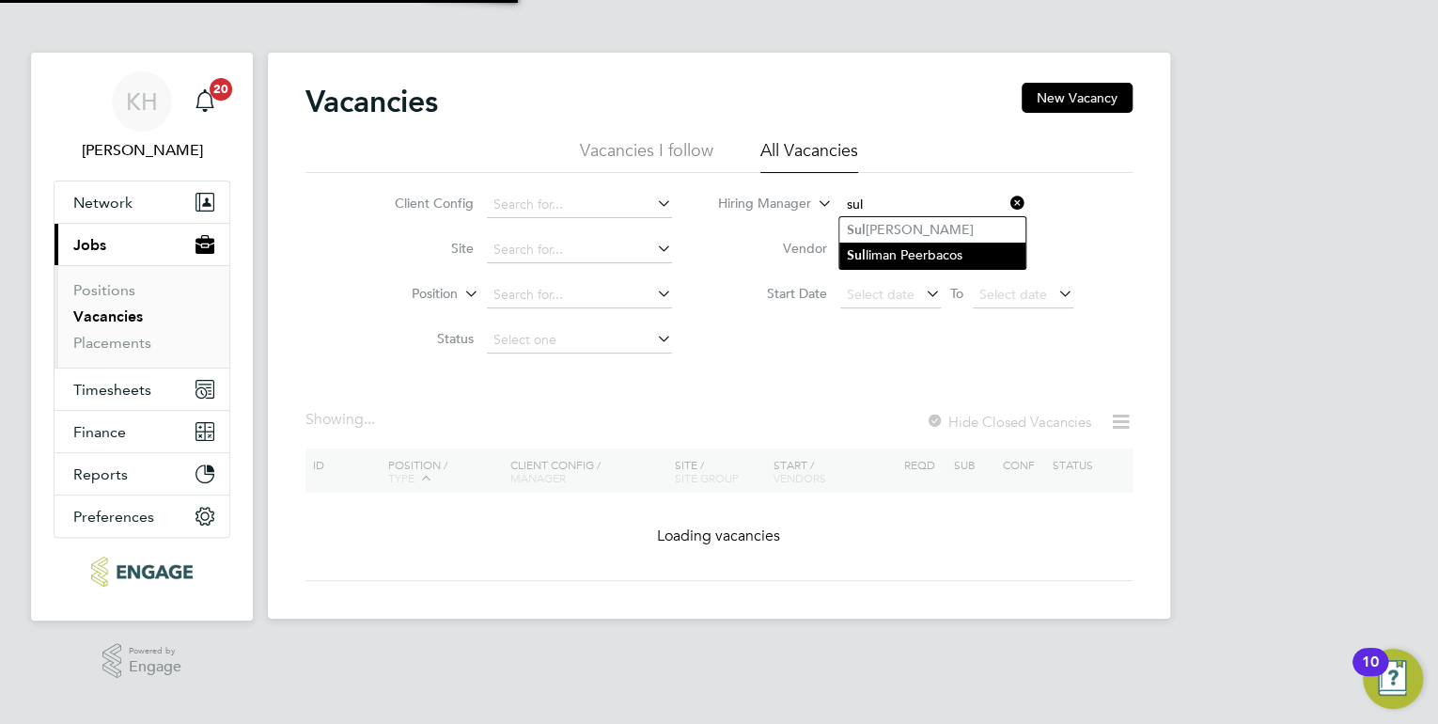
click at [923, 253] on li "Sul liman Peerbacos" at bounding box center [932, 254] width 186 height 25
type input "Sulliman Peerbacos"
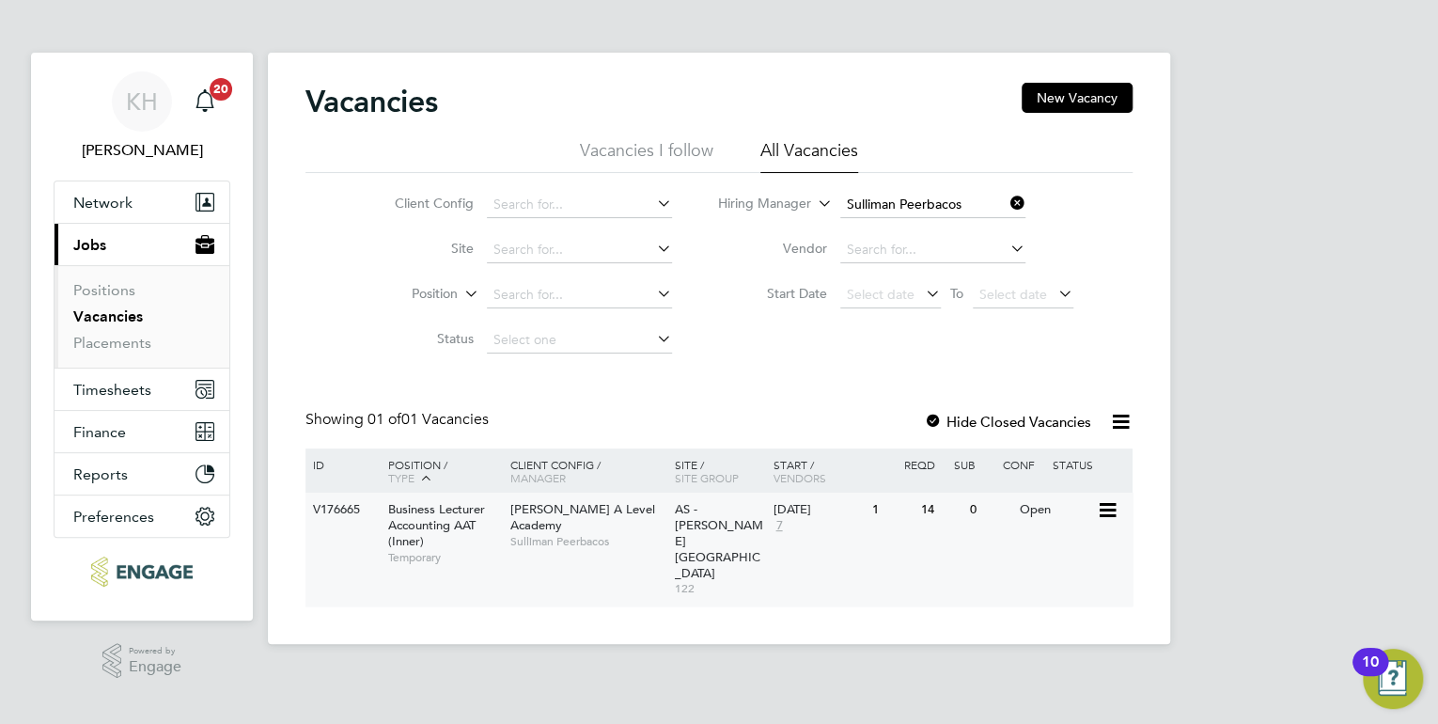
click at [613, 534] on span "Sulliman Peerbacos" at bounding box center [587, 541] width 155 height 15
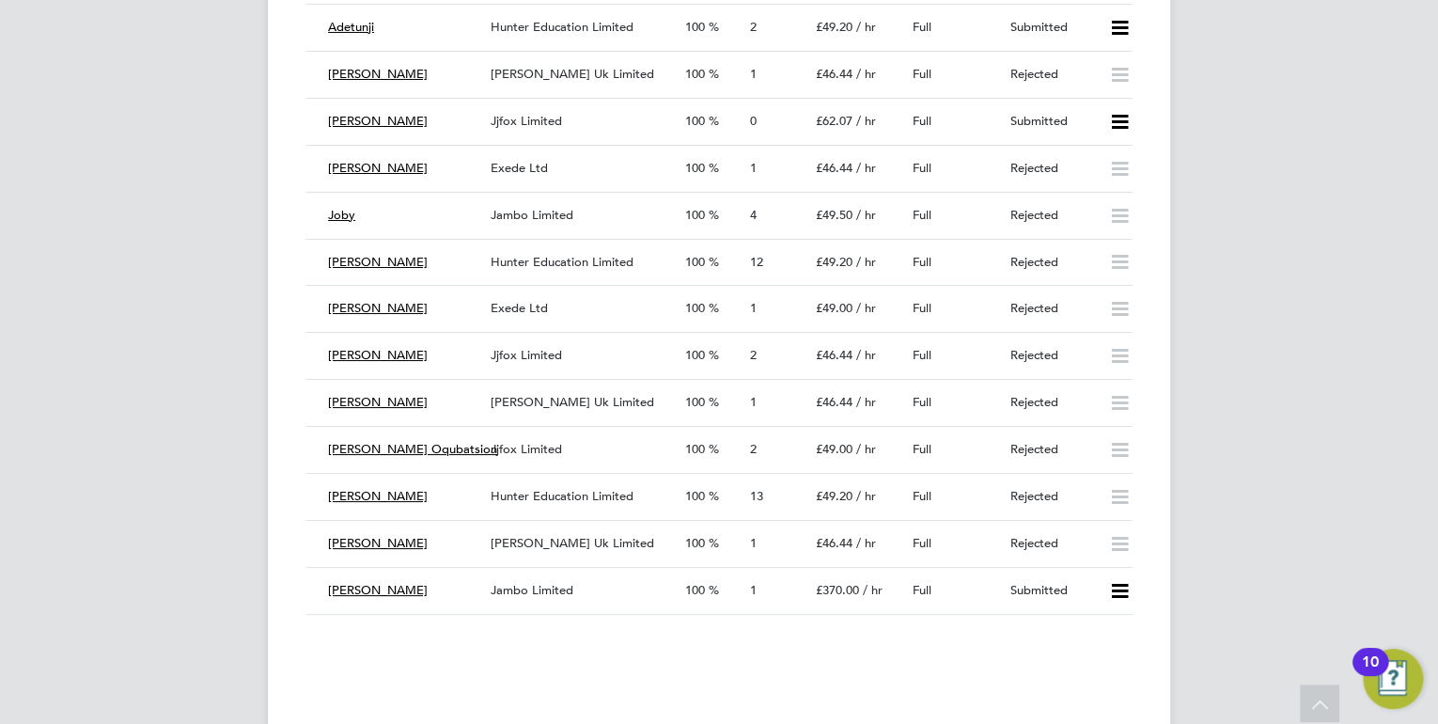
scroll to position [3308, 0]
